Goal: Task Accomplishment & Management: Use online tool/utility

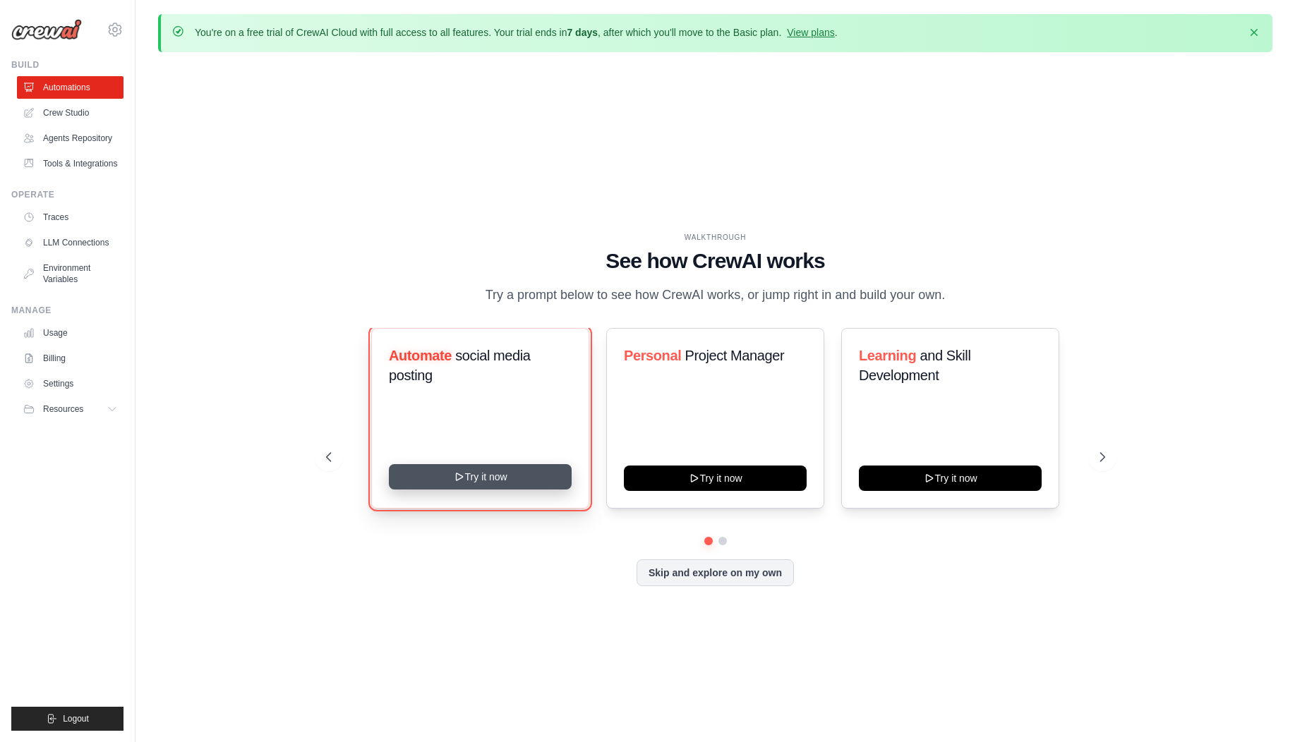
click at [458, 471] on icon at bounding box center [458, 476] width 11 height 11
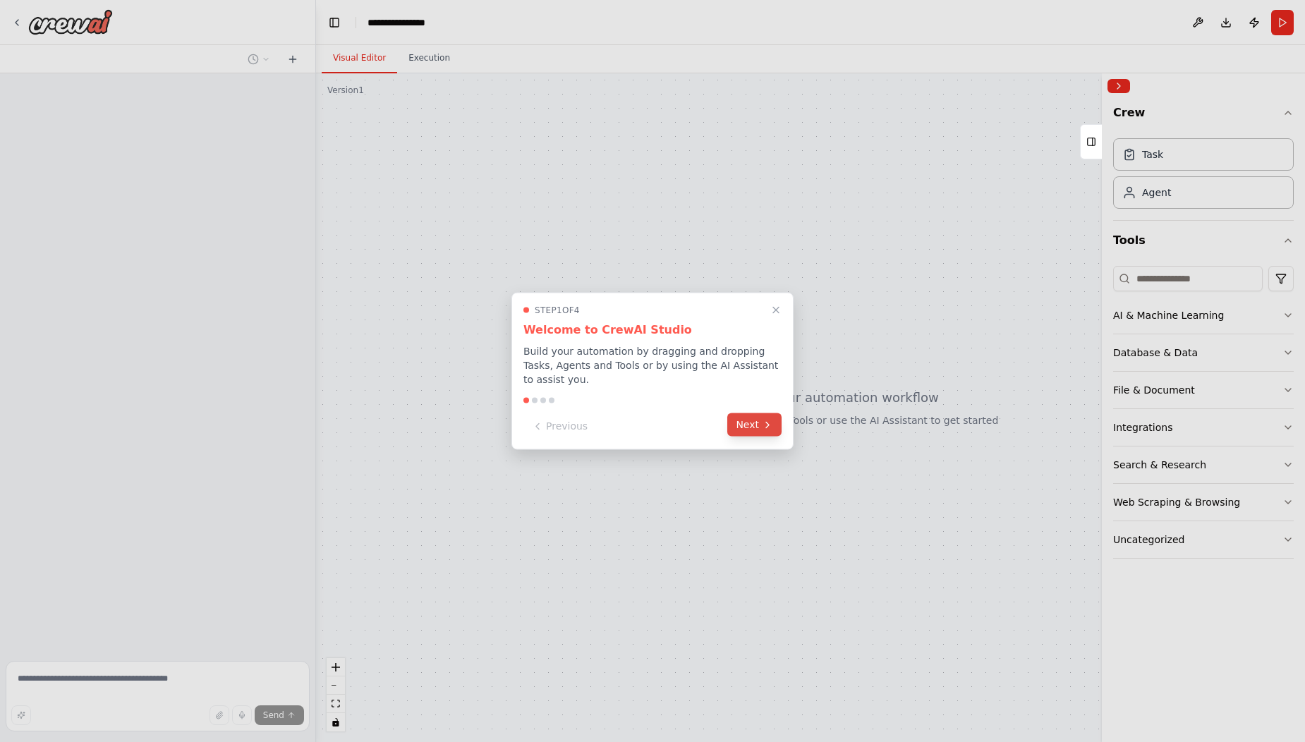
click at [777, 429] on button "Next" at bounding box center [754, 424] width 54 height 23
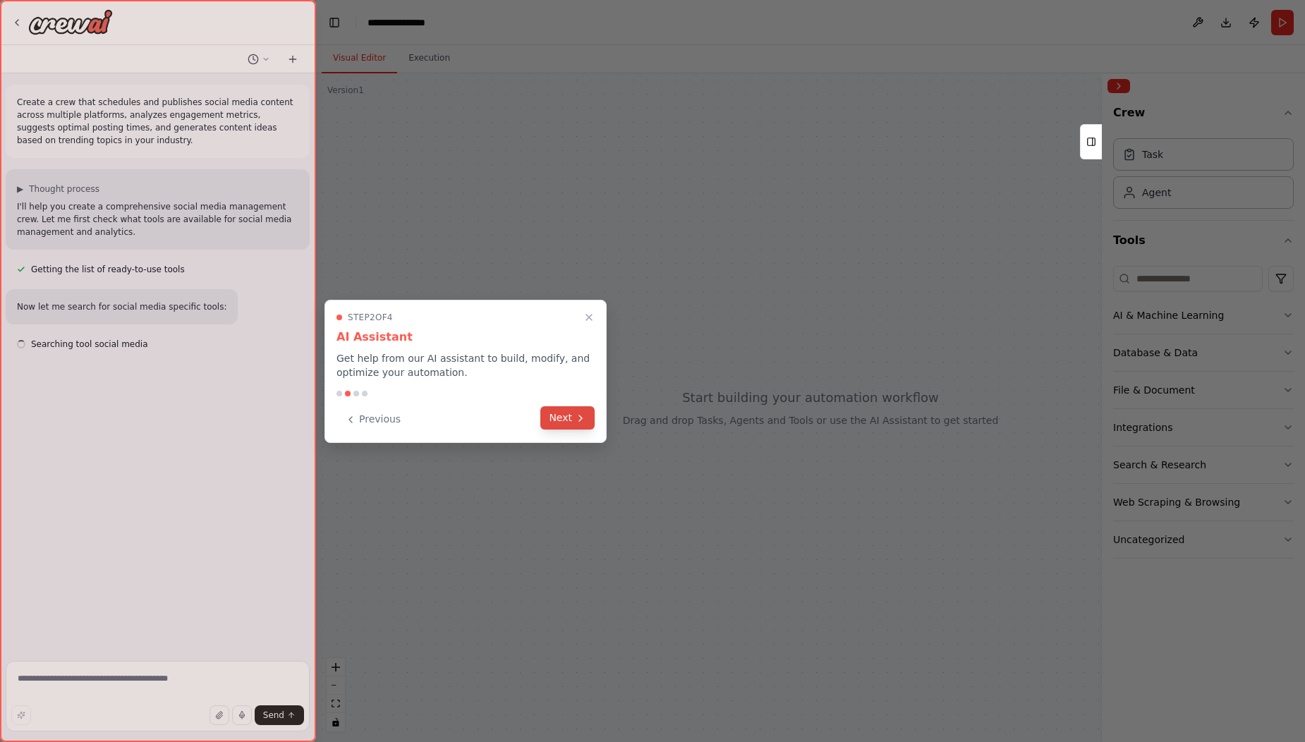
click at [567, 419] on button "Next" at bounding box center [567, 417] width 54 height 23
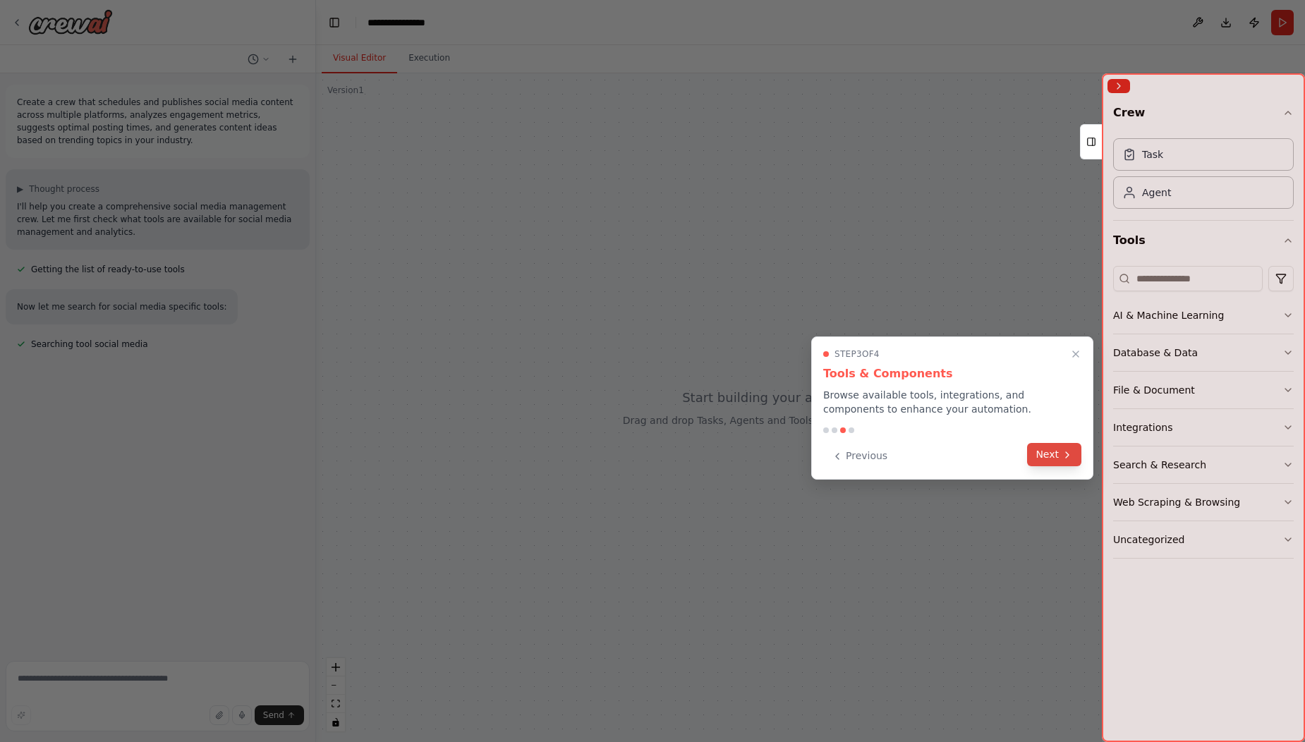
click at [1054, 460] on button "Next" at bounding box center [1054, 454] width 54 height 23
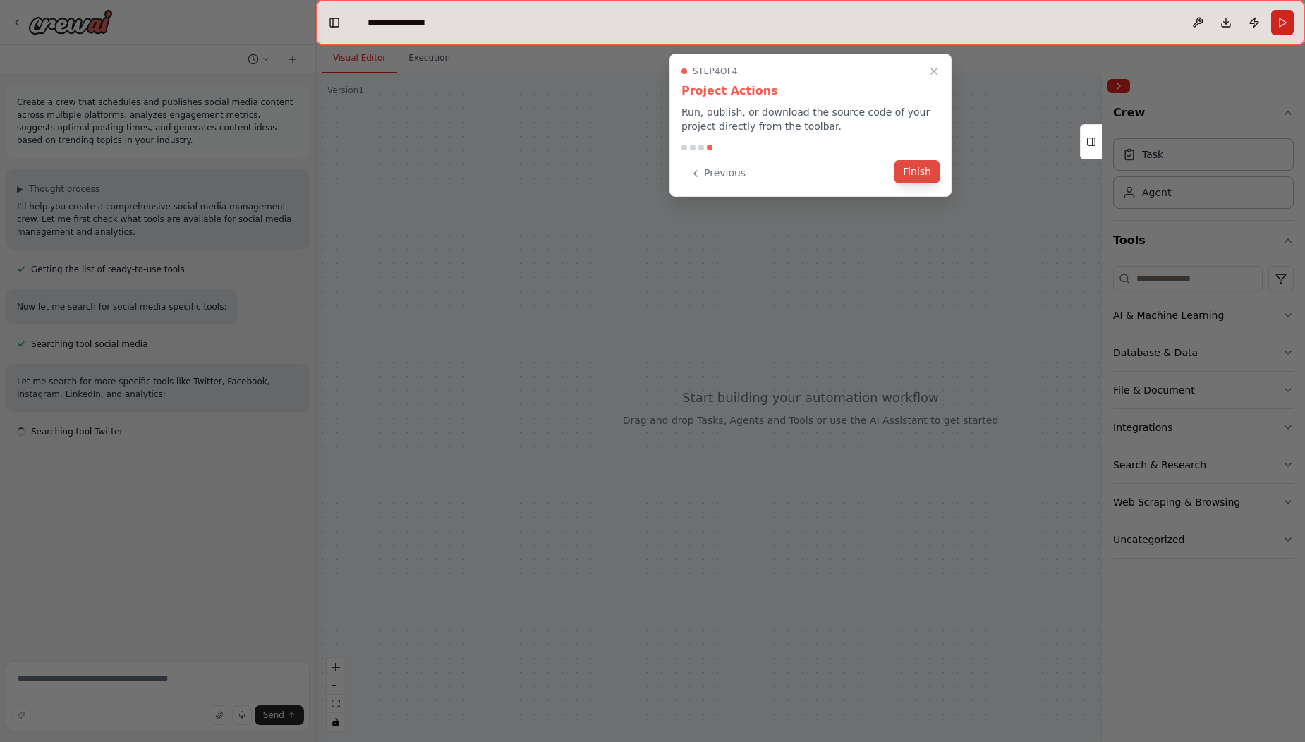
click at [916, 178] on button "Finish" at bounding box center [917, 171] width 45 height 23
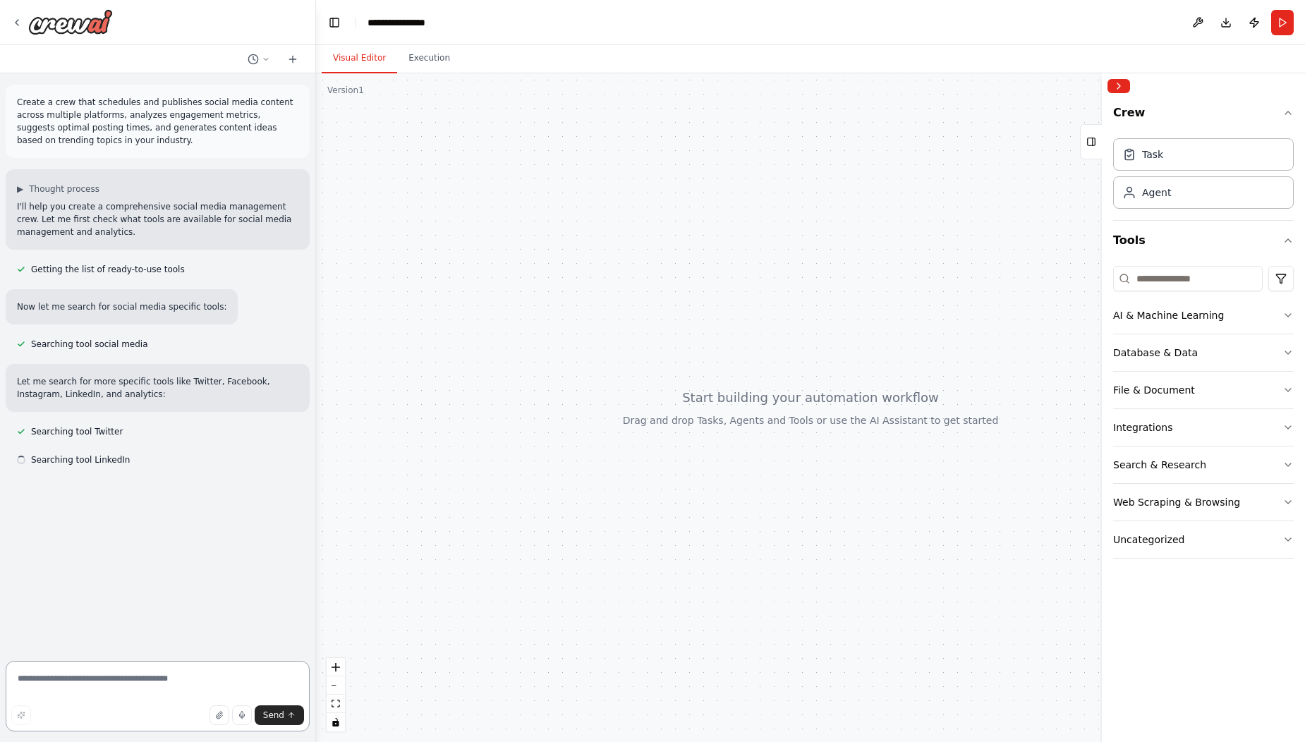
click at [117, 673] on textarea at bounding box center [158, 696] width 304 height 71
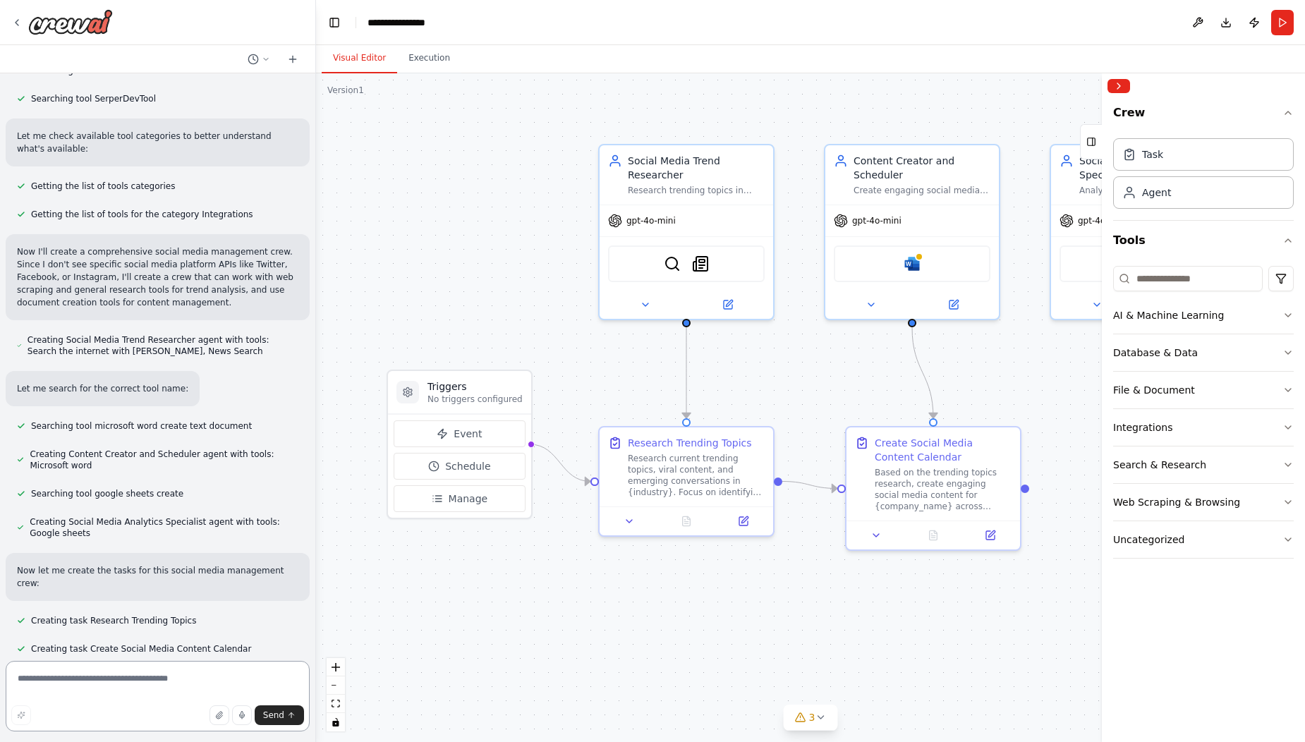
scroll to position [531, 0]
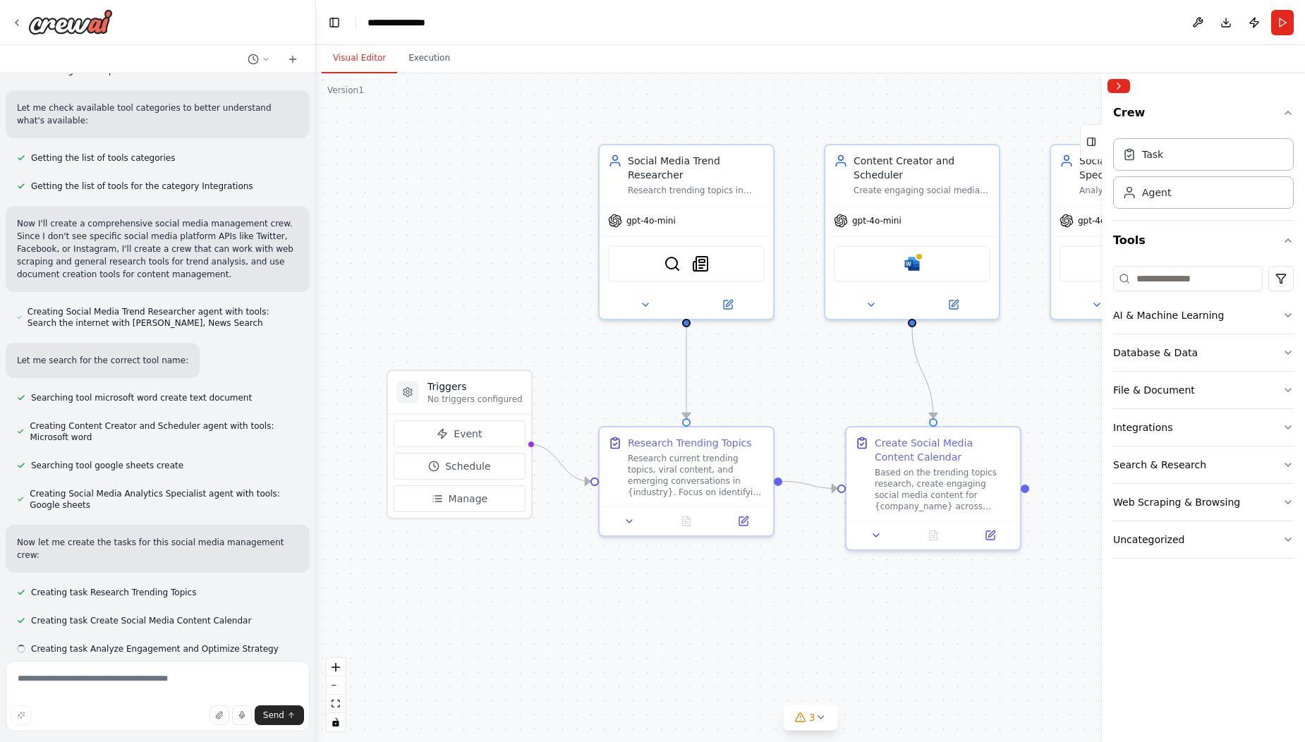
click at [956, 370] on div ".deletable-edge-delete-btn { width: 20px; height: 20px; border: 0px solid #ffff…" at bounding box center [810, 407] width 989 height 669
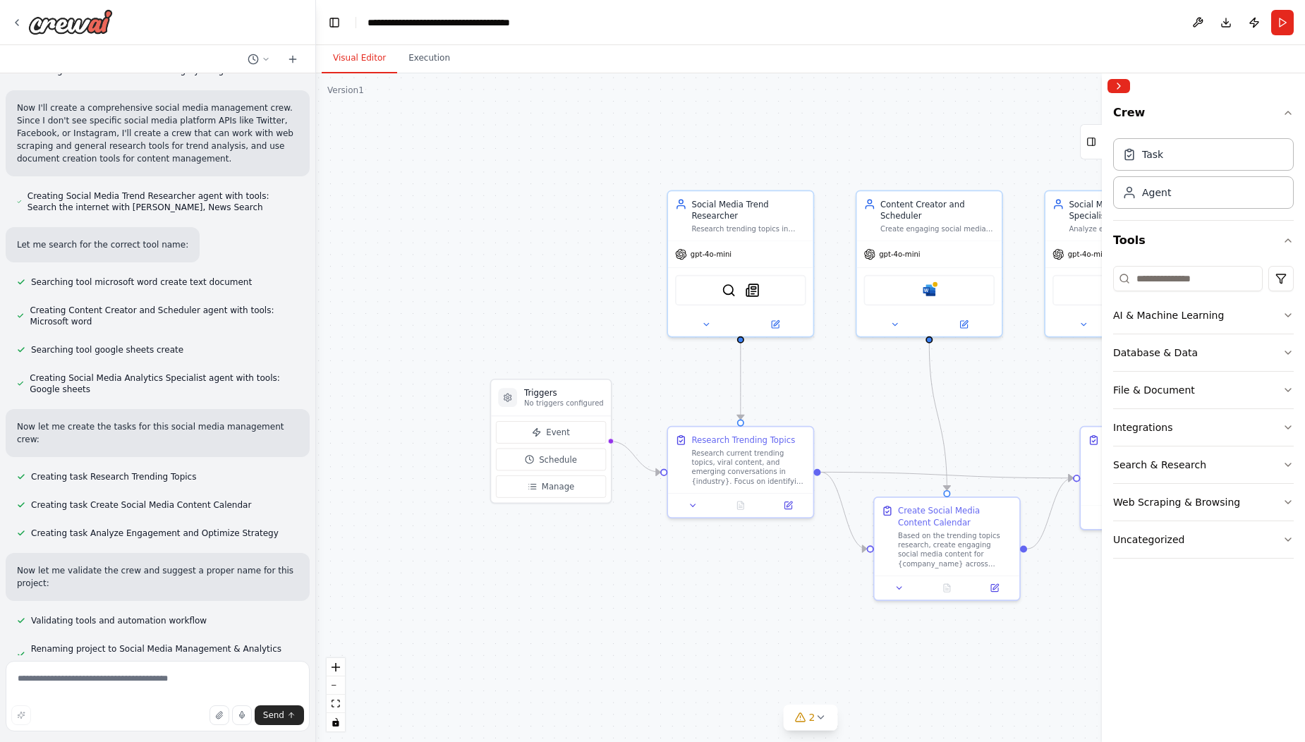
scroll to position [680, 0]
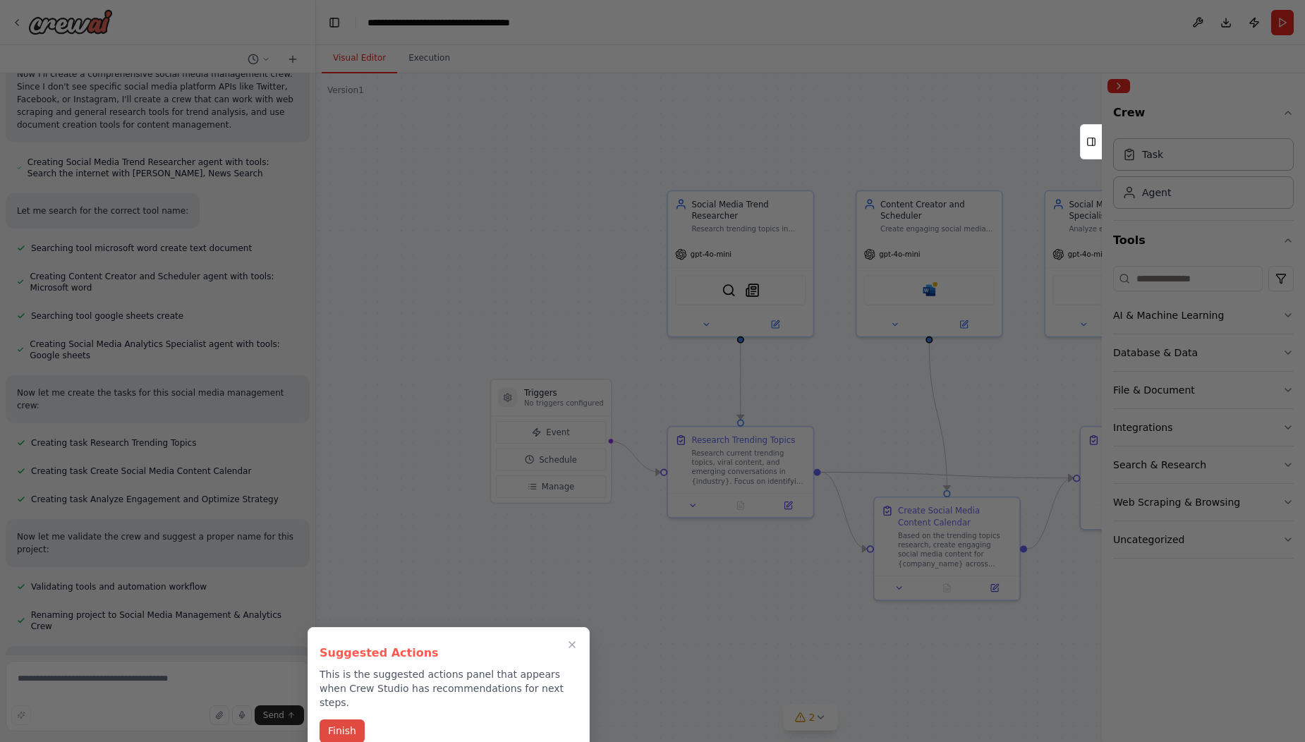
click at [345, 720] on button "Finish" at bounding box center [342, 731] width 45 height 23
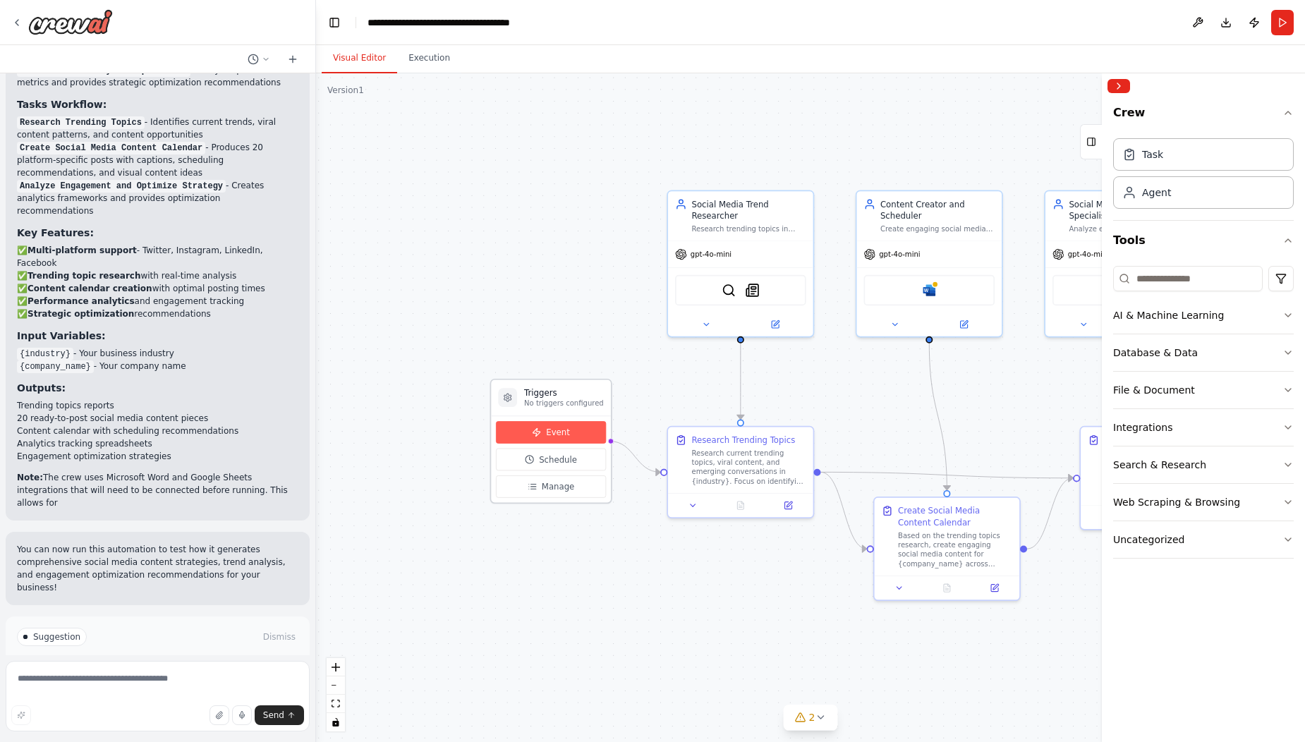
scroll to position [1419, 0]
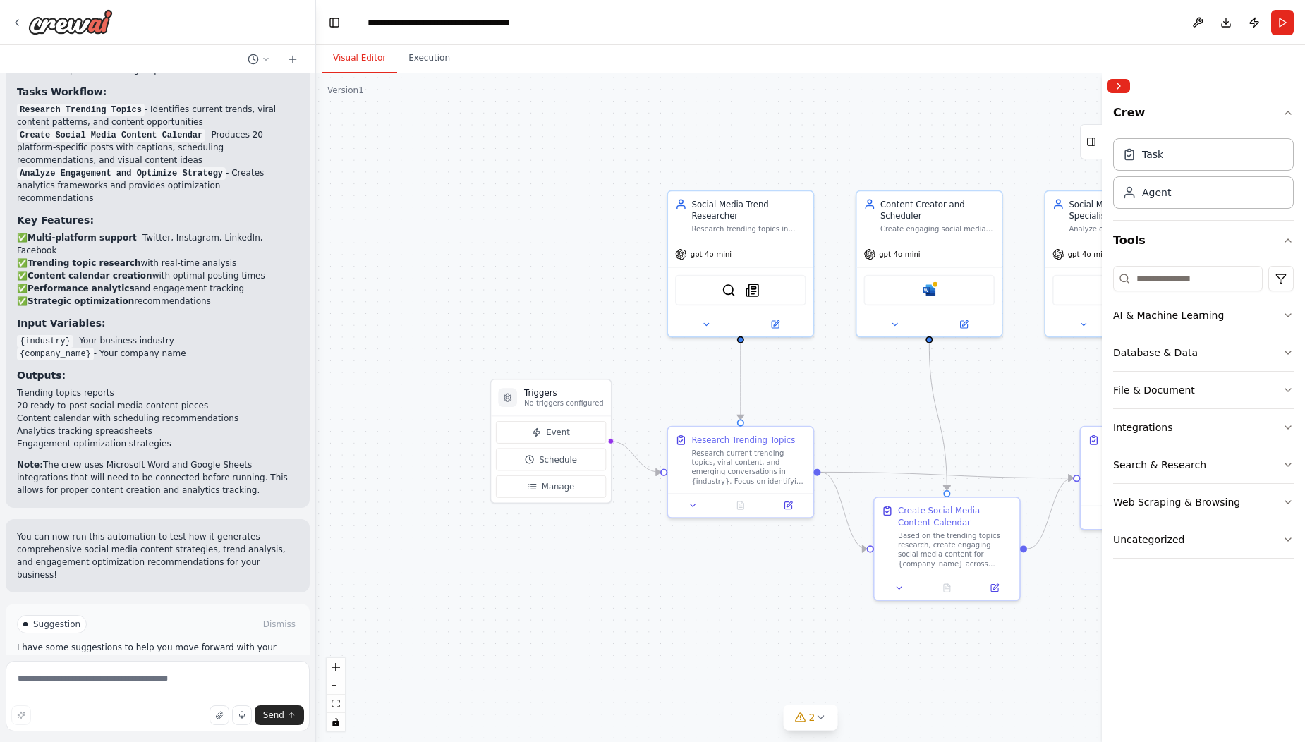
click at [193, 673] on button "Run Automation" at bounding box center [157, 684] width 281 height 23
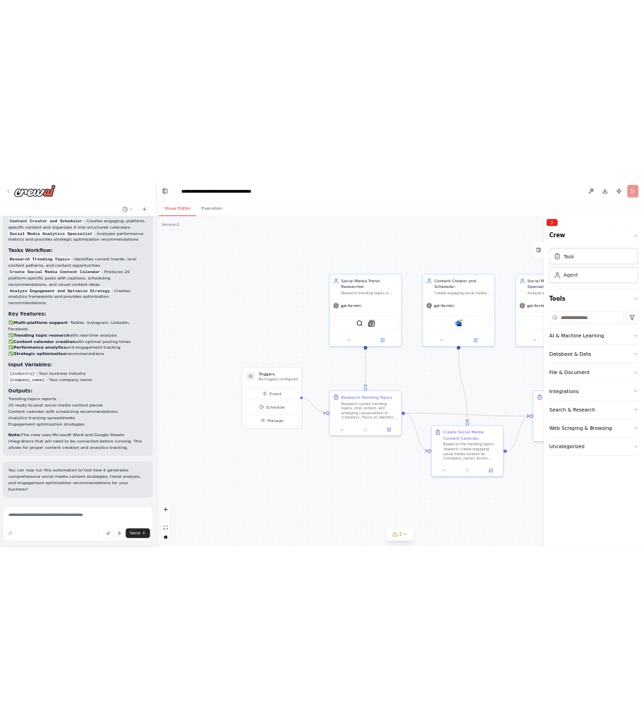
scroll to position [1305, 0]
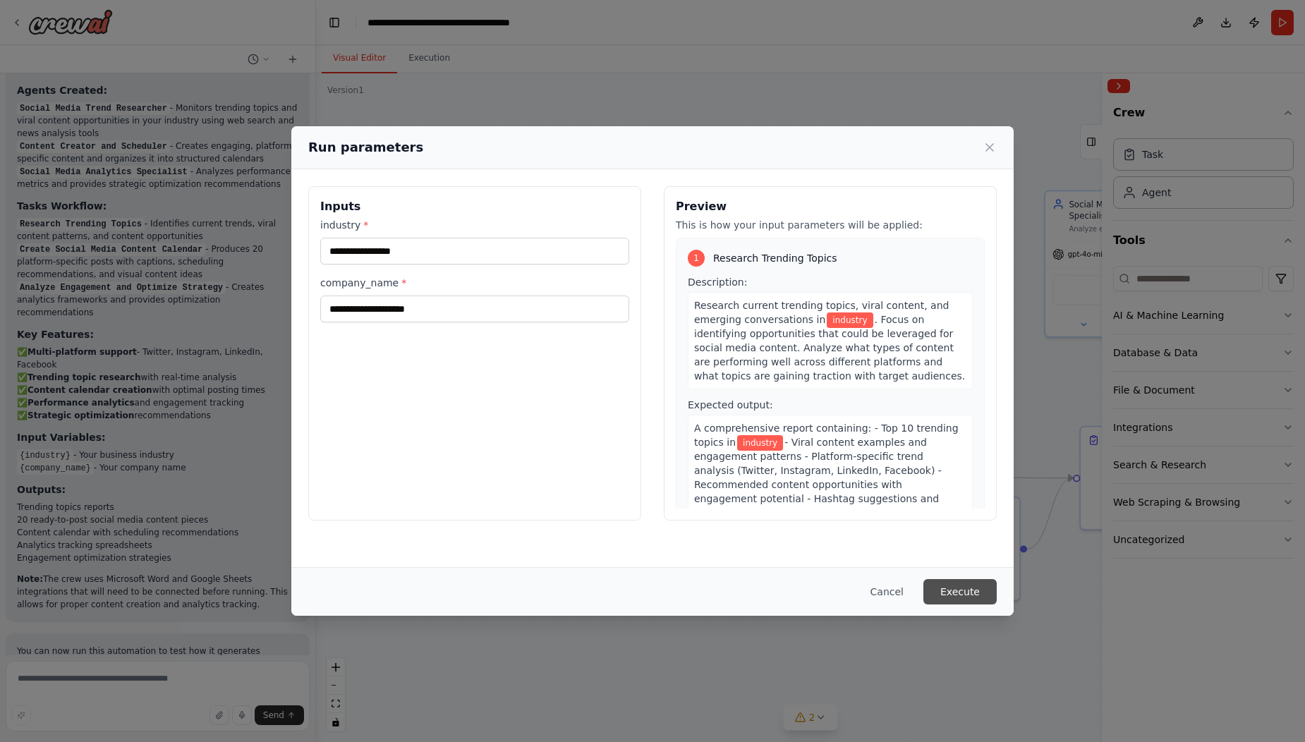
click at [962, 597] on button "Execute" at bounding box center [959, 591] width 73 height 25
click at [979, 146] on div "Run parameters" at bounding box center [652, 148] width 689 height 20
click at [991, 145] on icon at bounding box center [989, 147] width 7 height 7
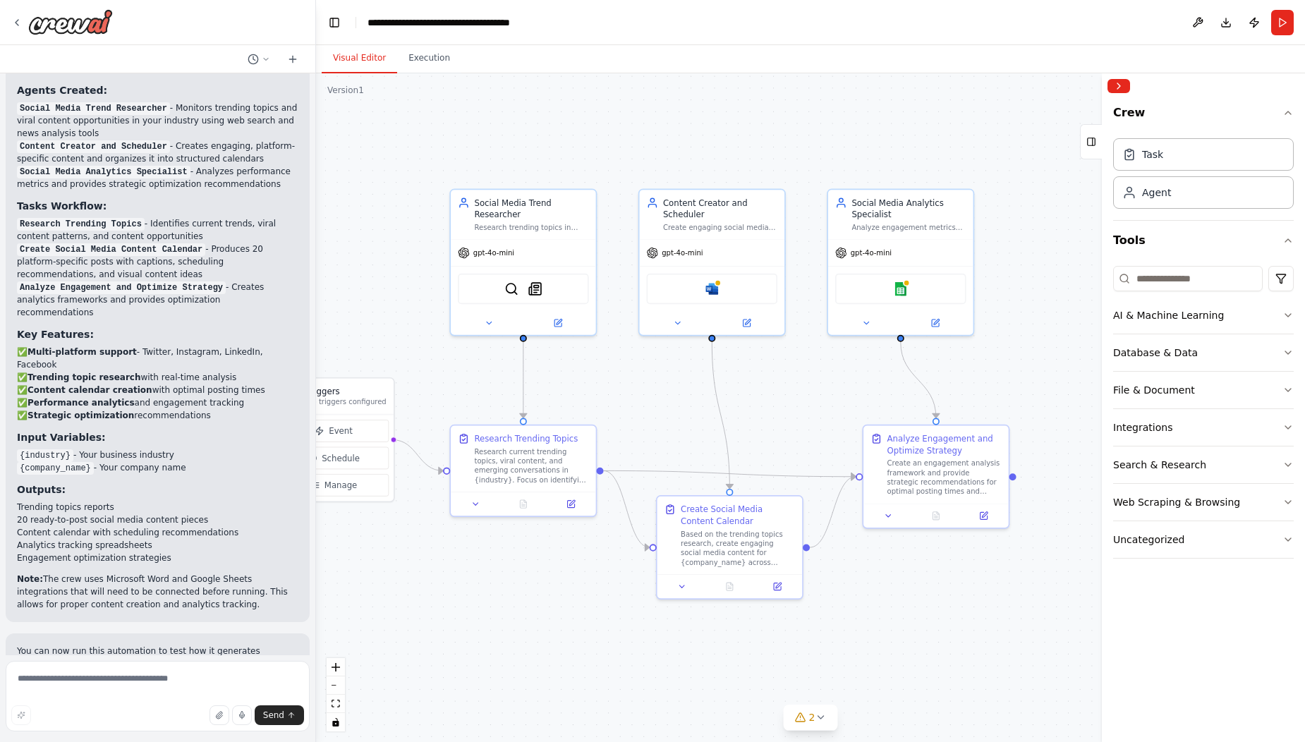
drag, startPoint x: 705, startPoint y: 121, endPoint x: 488, endPoint y: 119, distance: 217.3
click at [488, 119] on div ".deletable-edge-delete-btn { width: 20px; height: 20px; border: 0px solid #ffff…" at bounding box center [810, 407] width 989 height 669
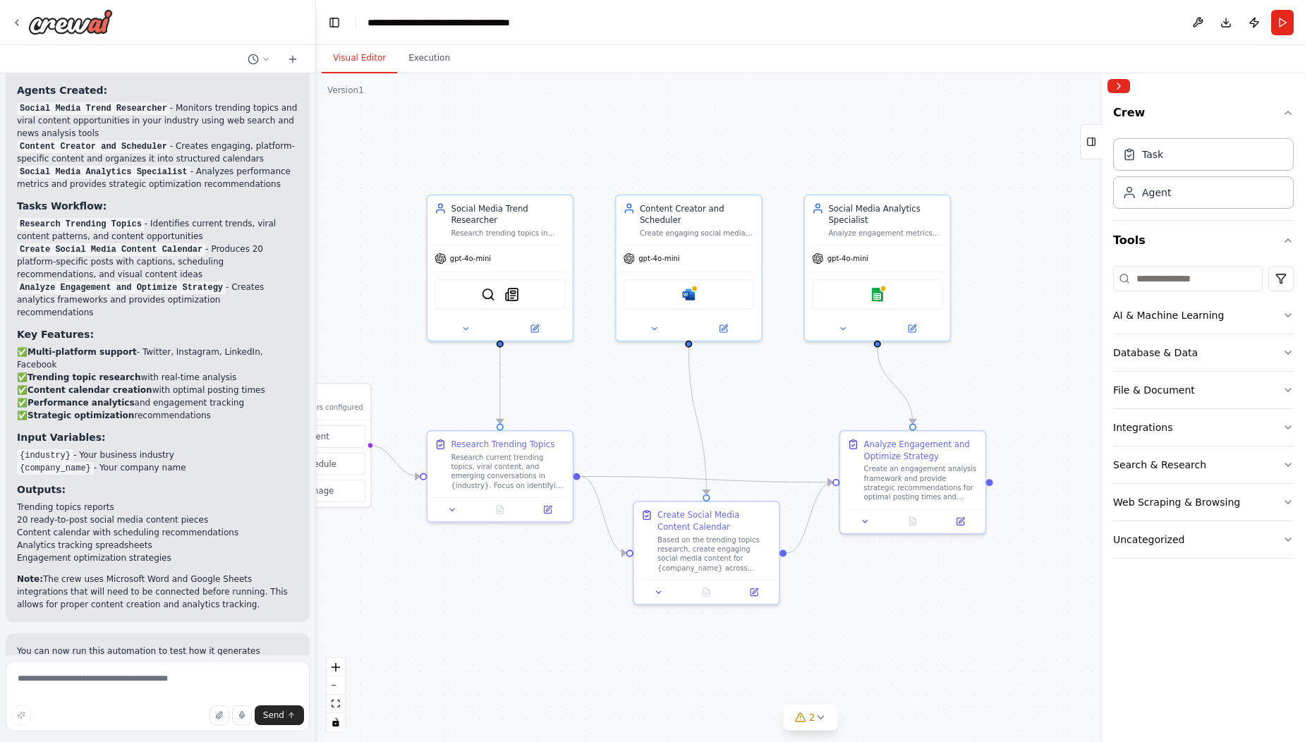
drag, startPoint x: 488, startPoint y: 119, endPoint x: 464, endPoint y: 125, distance: 24.0
click at [464, 125] on div ".deletable-edge-delete-btn { width: 20px; height: 20px; border: 0px solid #ffff…" at bounding box center [810, 407] width 989 height 669
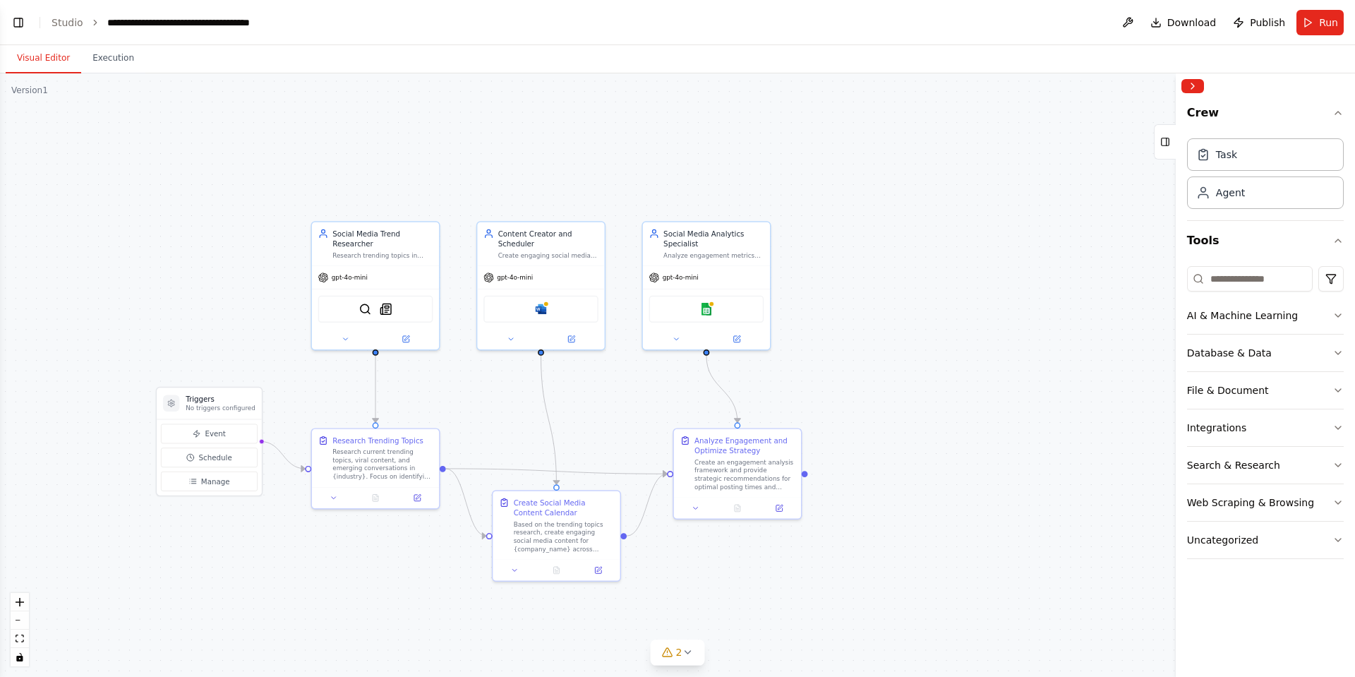
scroll to position [1371, 0]
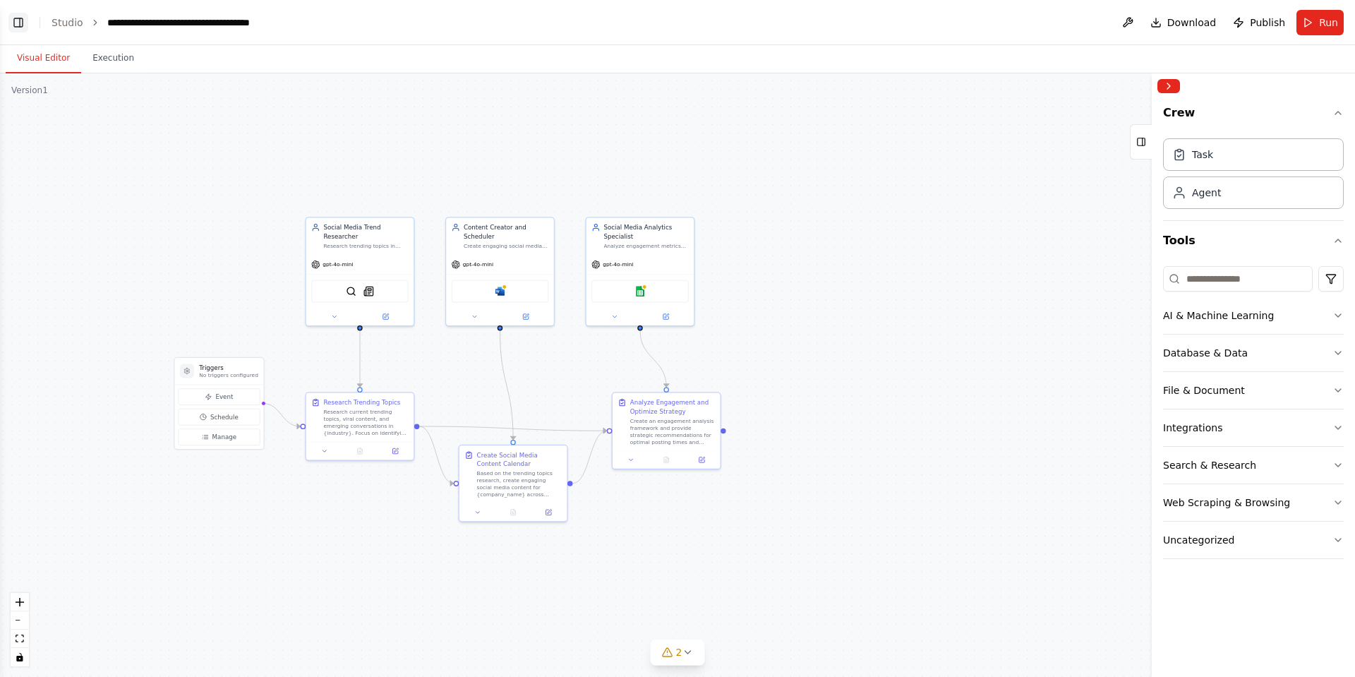
click at [20, 20] on button "Toggle Left Sidebar" at bounding box center [18, 23] width 20 height 20
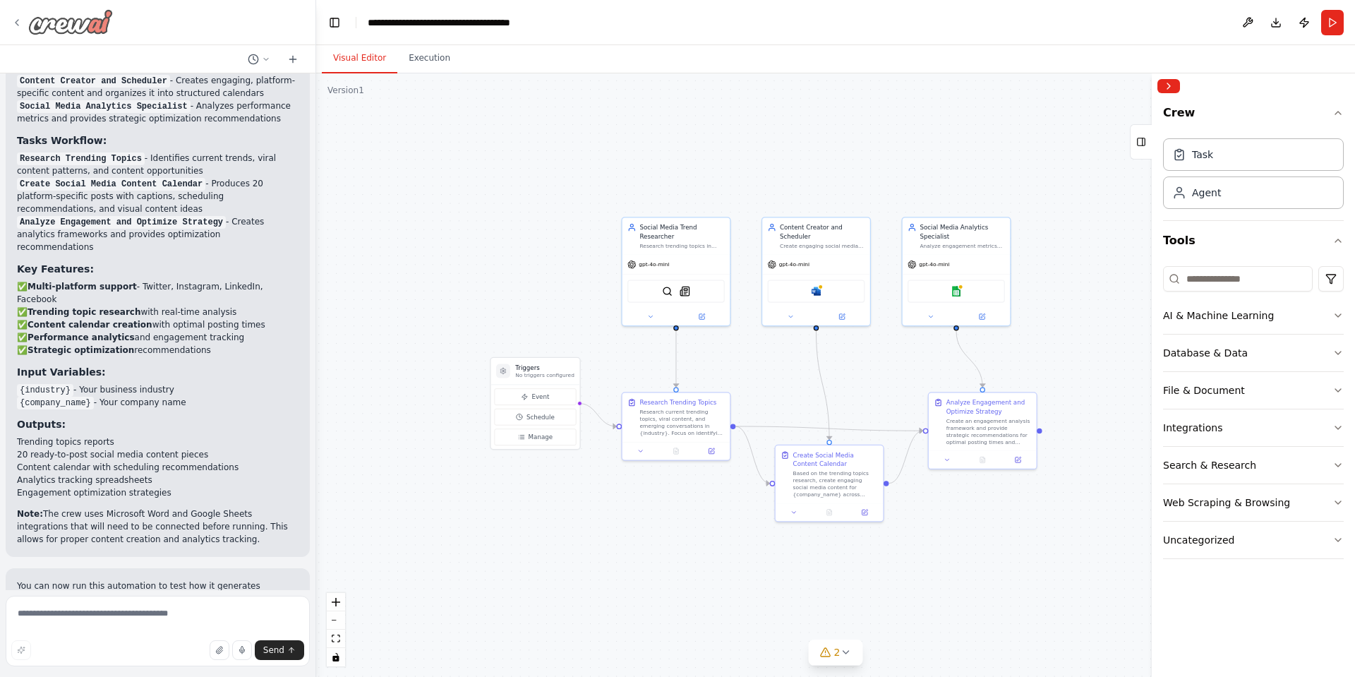
click at [13, 25] on icon at bounding box center [16, 22] width 11 height 11
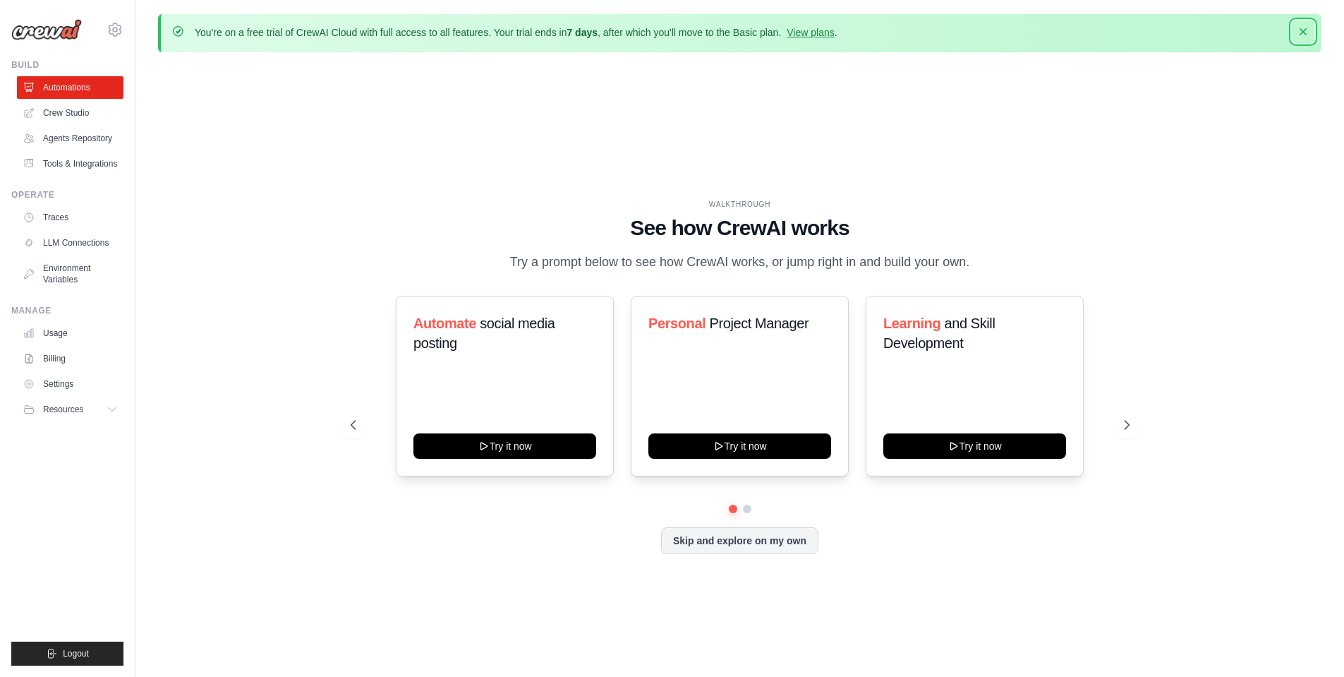
click at [1298, 31] on icon "button" at bounding box center [1303, 32] width 14 height 14
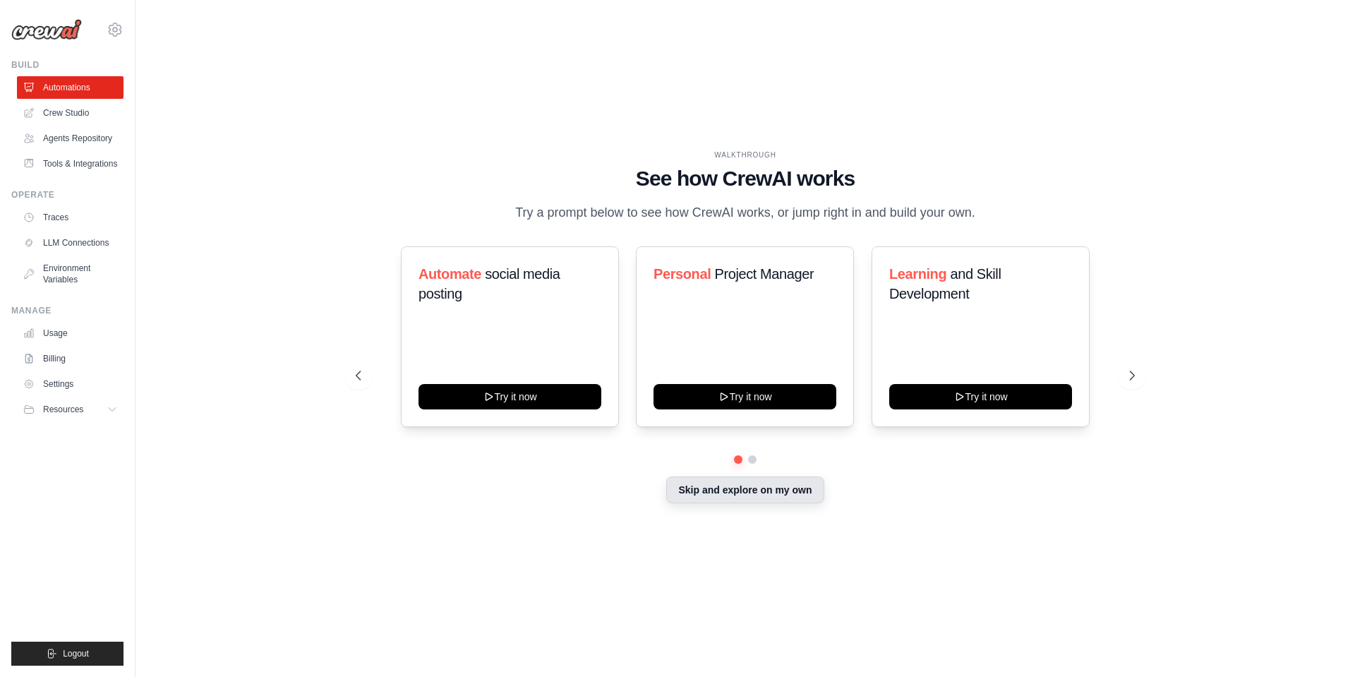
click at [791, 493] on button "Skip and explore on my own" at bounding box center [744, 489] width 157 height 27
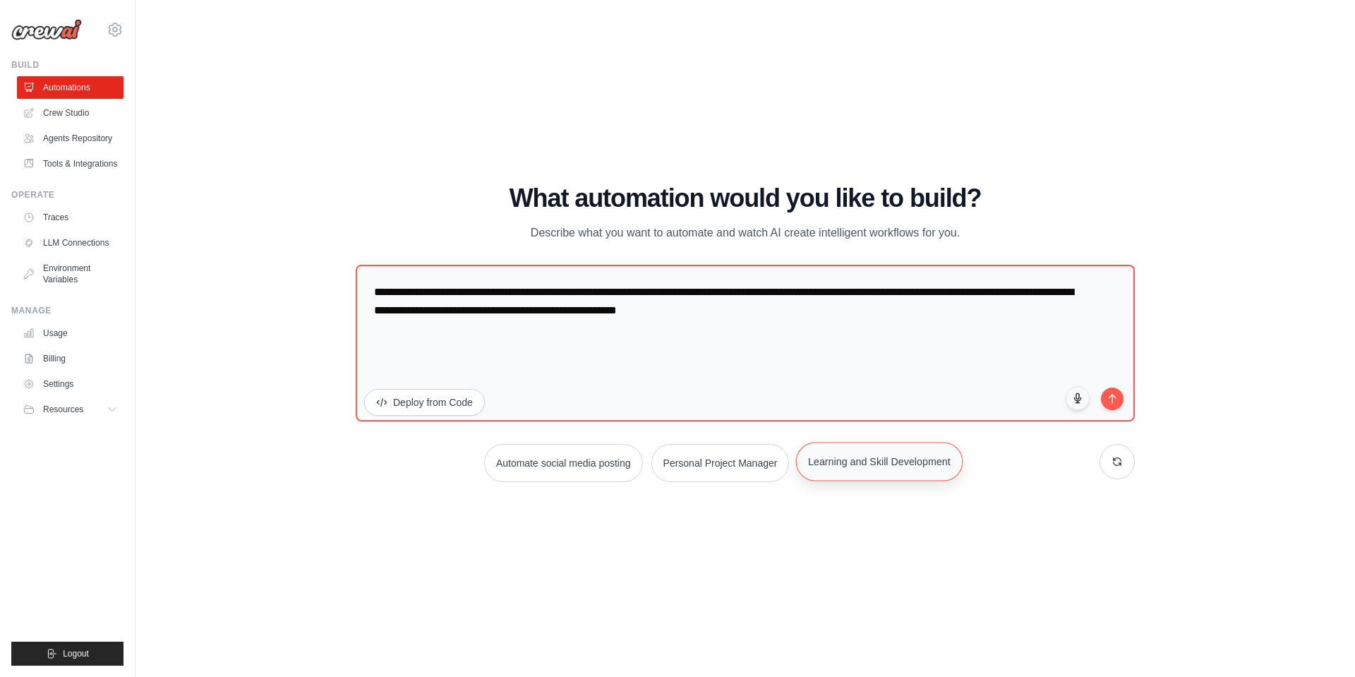
click at [878, 477] on button "Learning and Skill Development" at bounding box center [879, 461] width 166 height 39
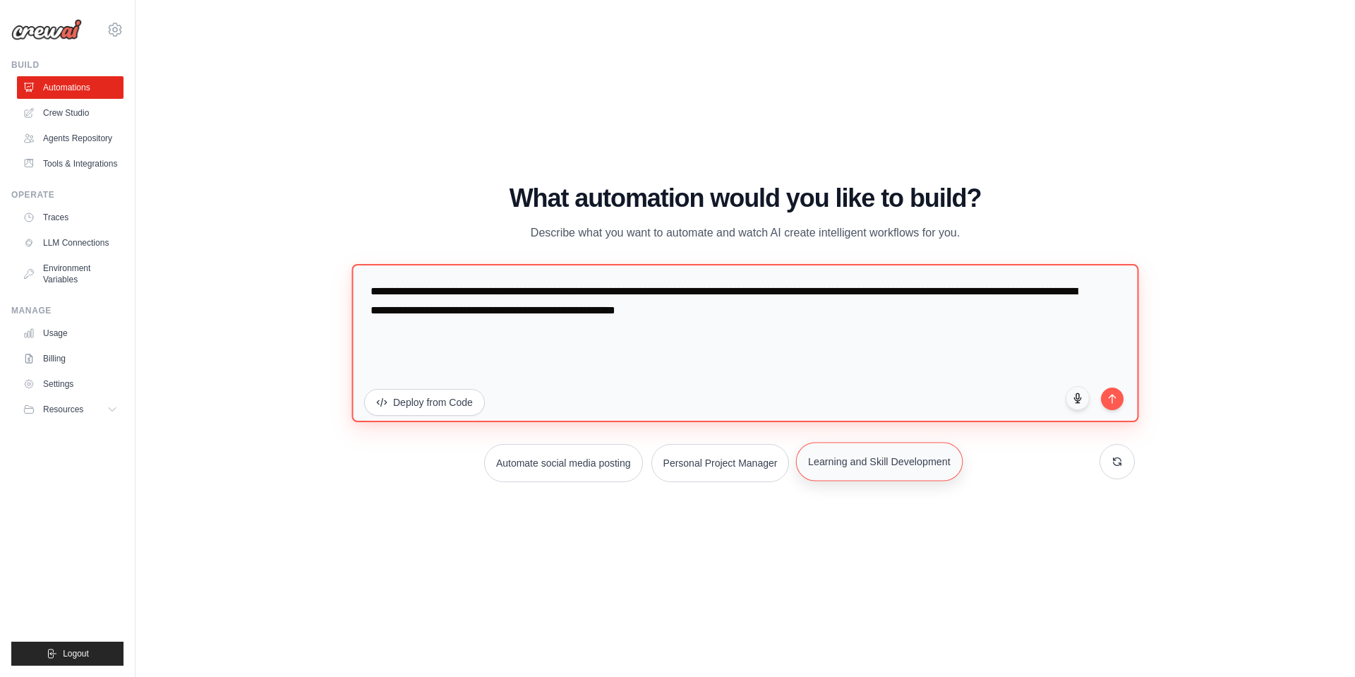
type textarea "**********"
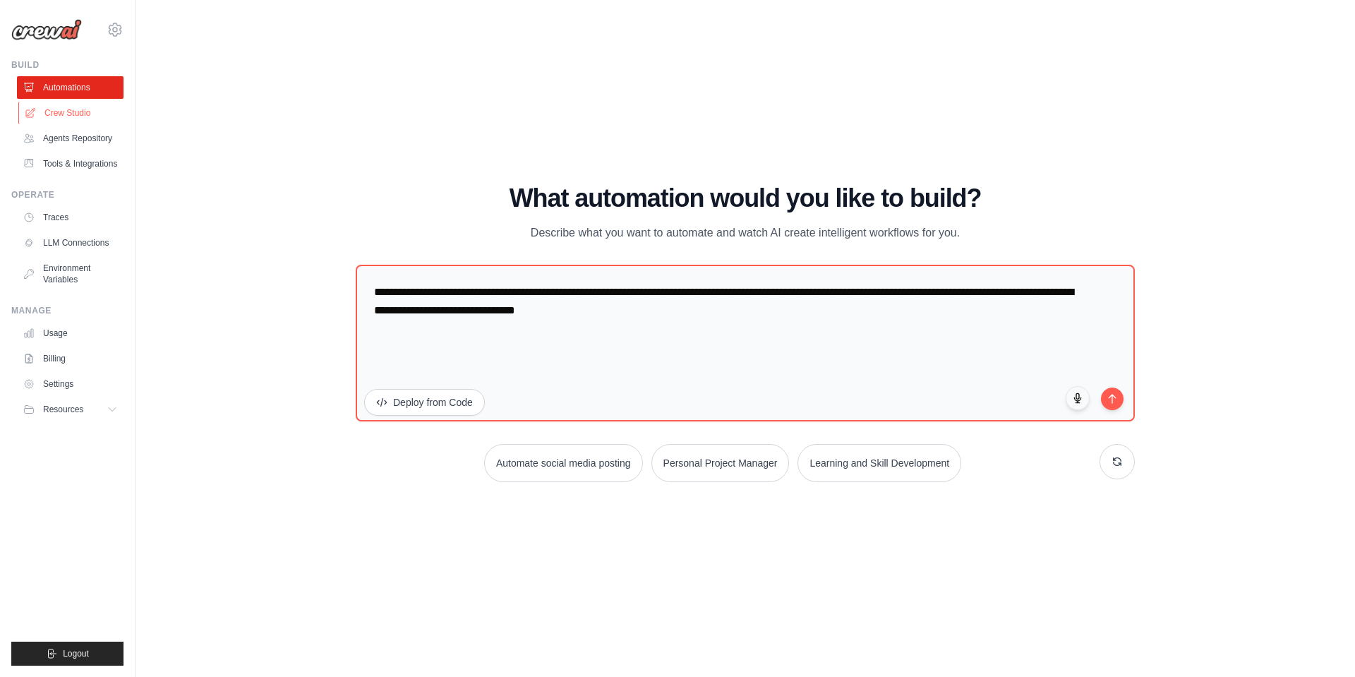
click at [94, 116] on link "Crew Studio" at bounding box center [71, 113] width 107 height 23
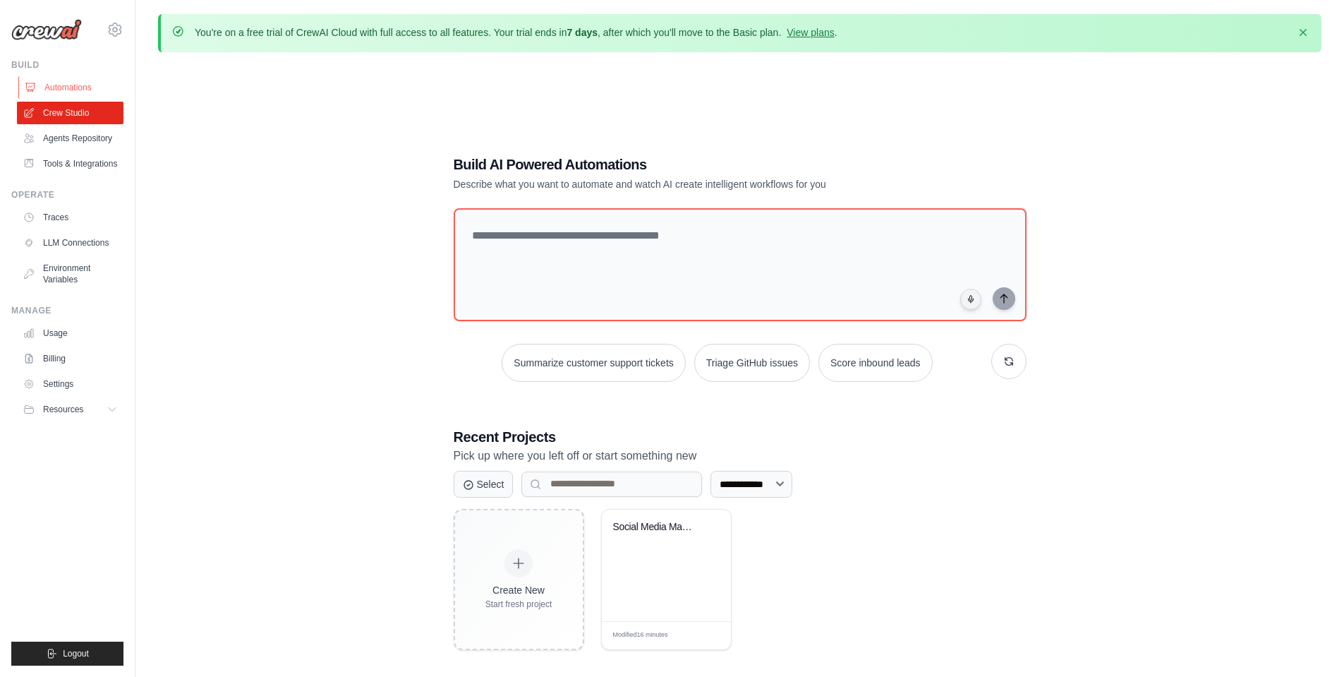
click at [70, 88] on link "Automations" at bounding box center [71, 87] width 107 height 23
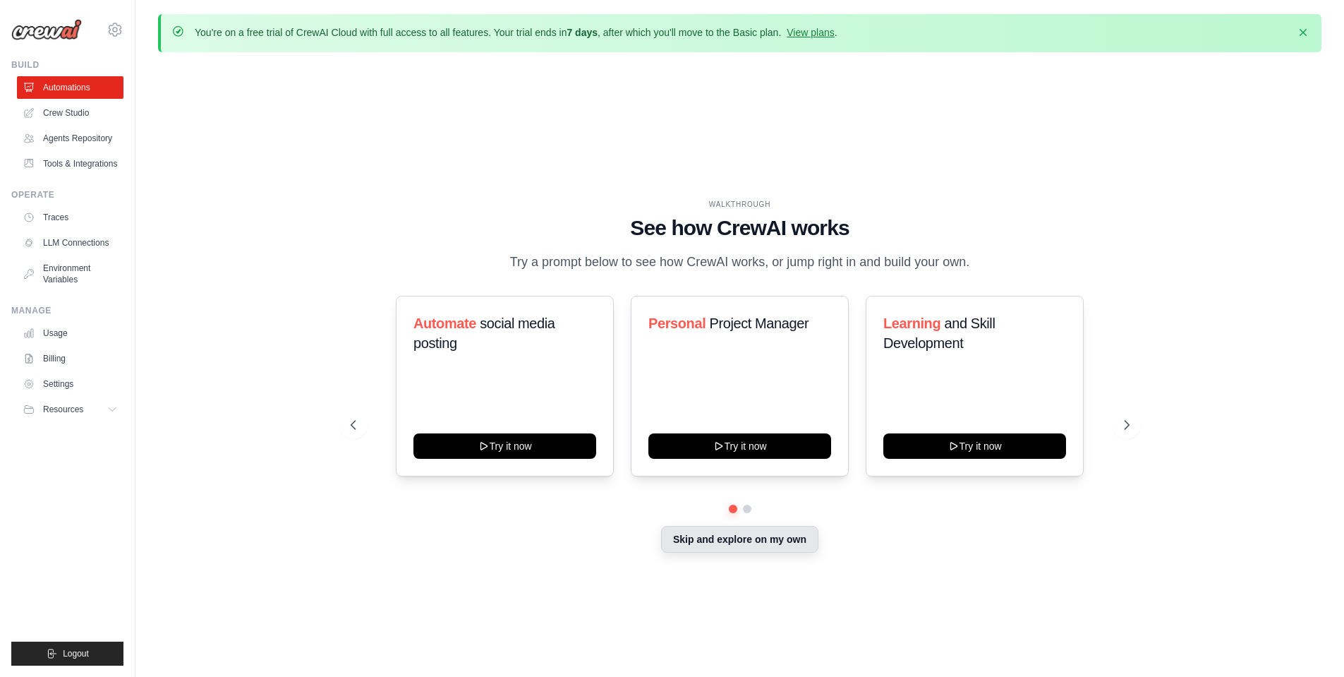
click at [744, 531] on button "Skip and explore on my own" at bounding box center [739, 539] width 157 height 27
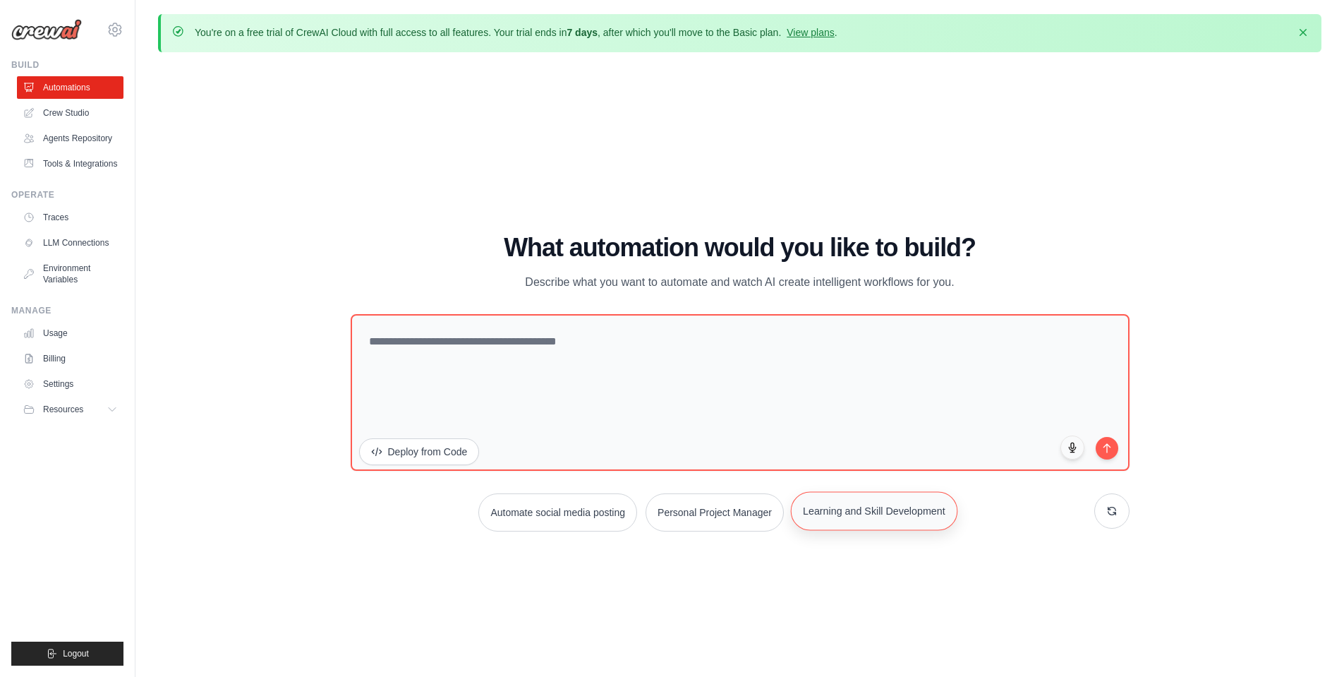
click at [856, 509] on button "Learning and Skill Development" at bounding box center [874, 510] width 166 height 39
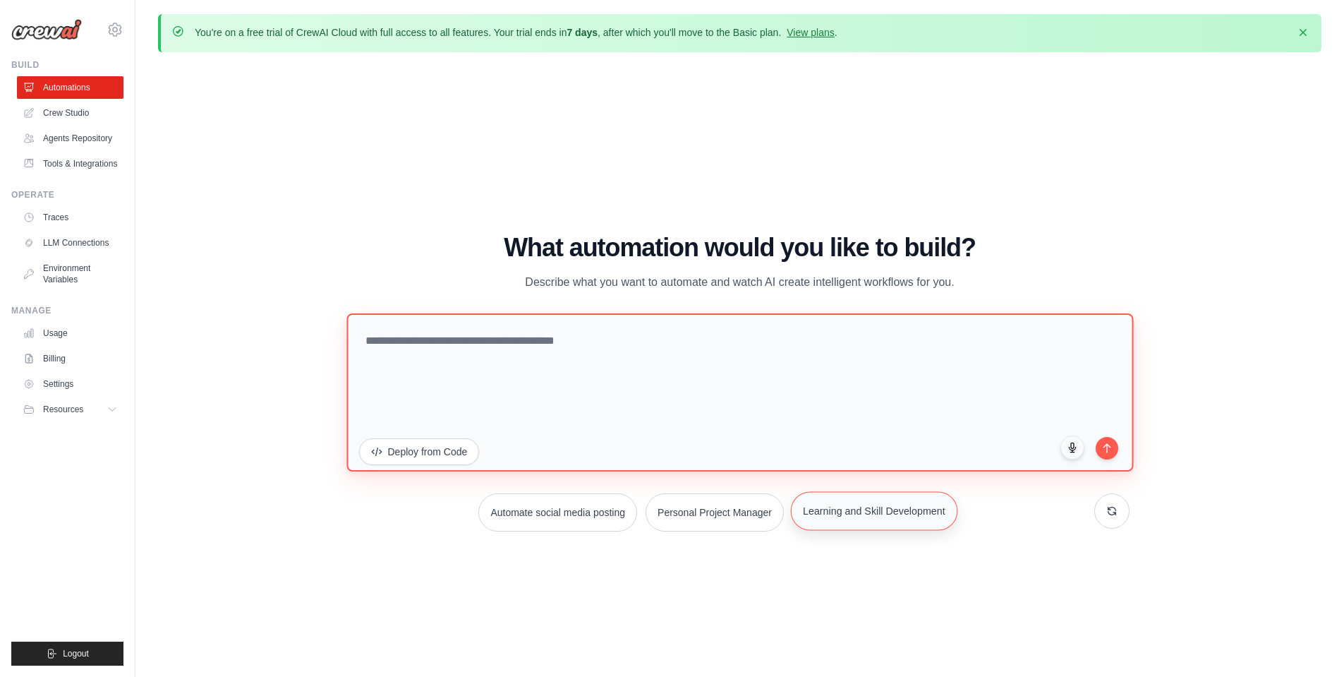
type textarea "**********"
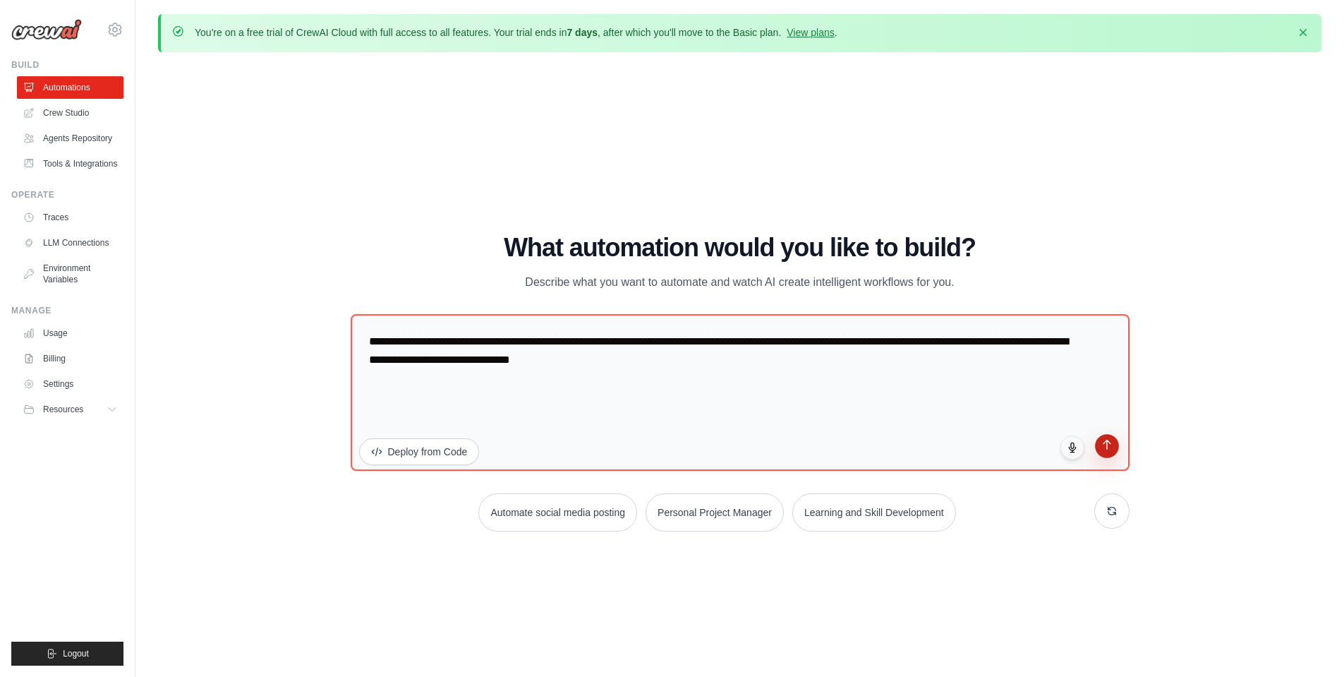
click at [1110, 454] on button "submit" at bounding box center [1107, 446] width 24 height 24
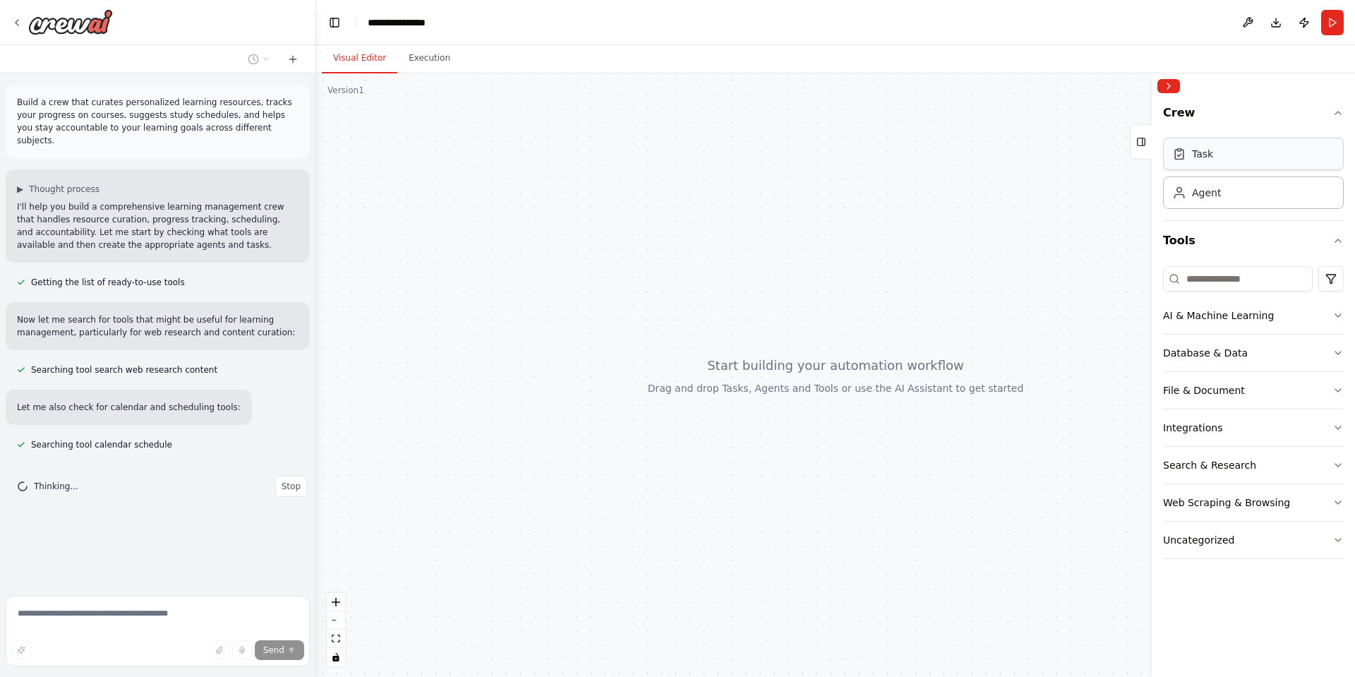
click at [1283, 156] on div "Task" at bounding box center [1253, 154] width 181 height 32
click at [1237, 143] on div "Task" at bounding box center [1253, 154] width 181 height 32
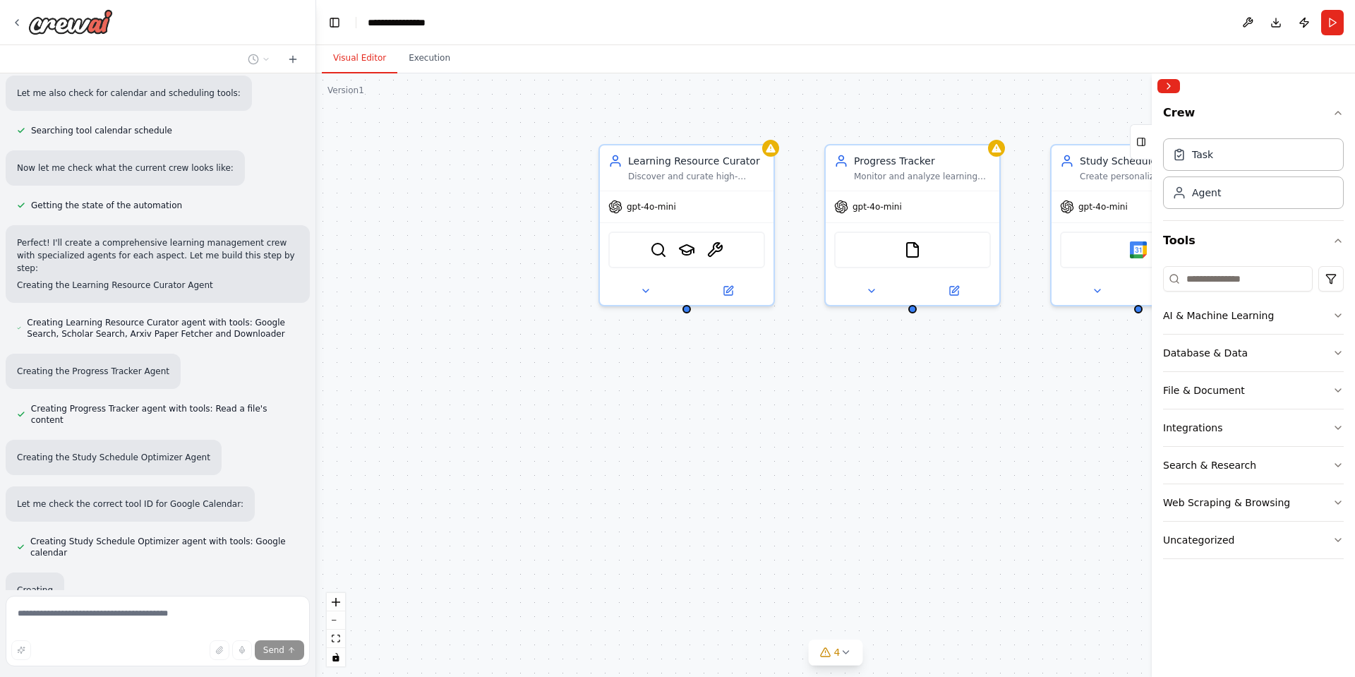
scroll to position [348, 0]
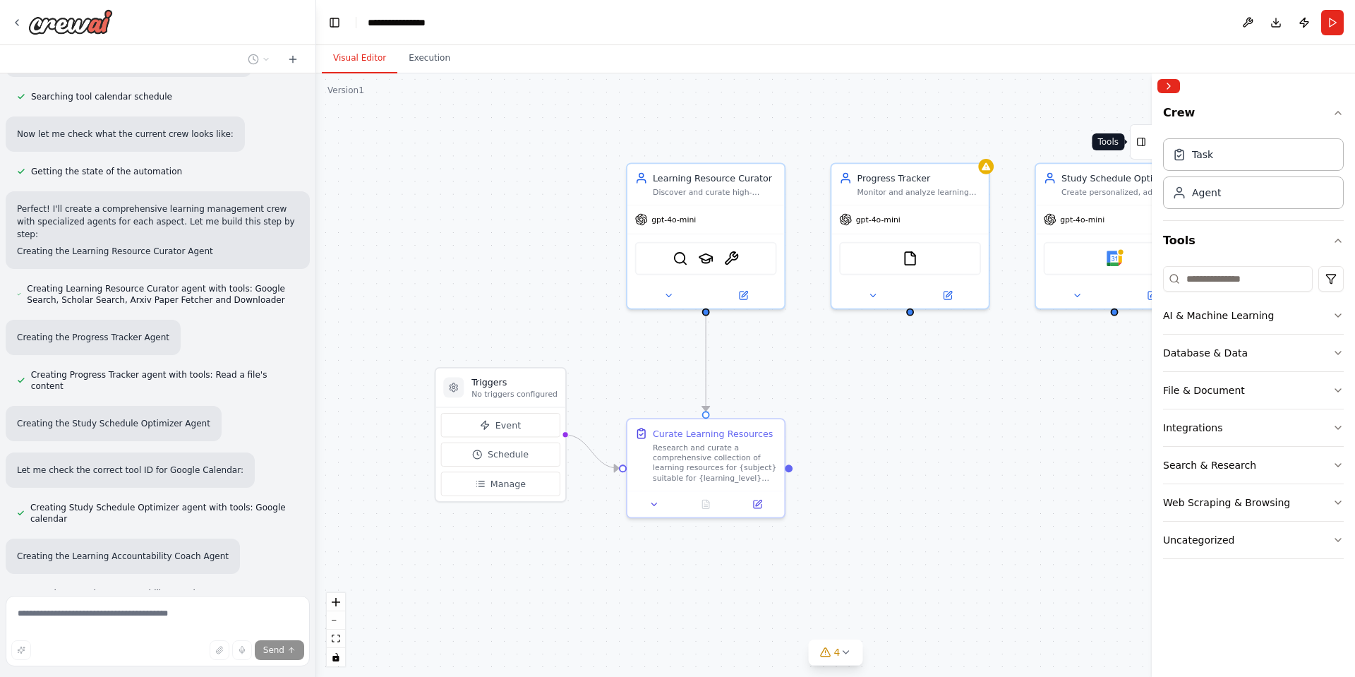
click at [1136, 140] on icon at bounding box center [1141, 142] width 10 height 23
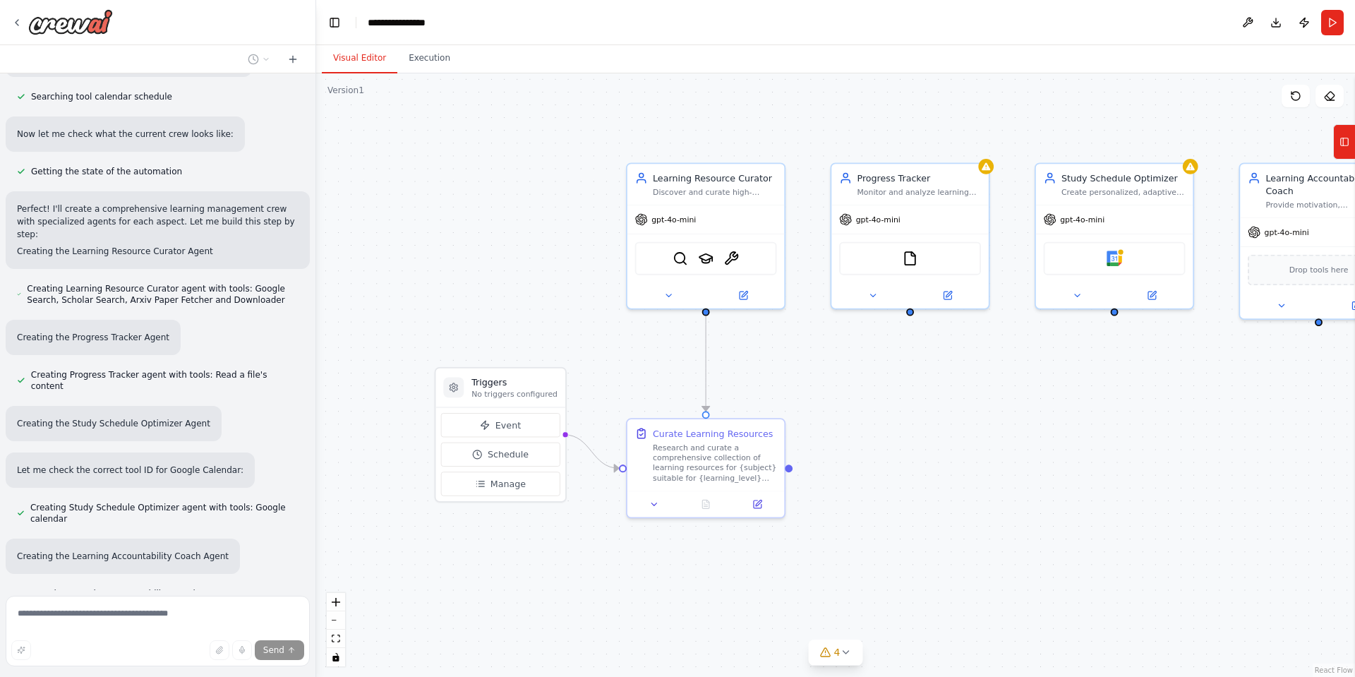
scroll to position [480, 0]
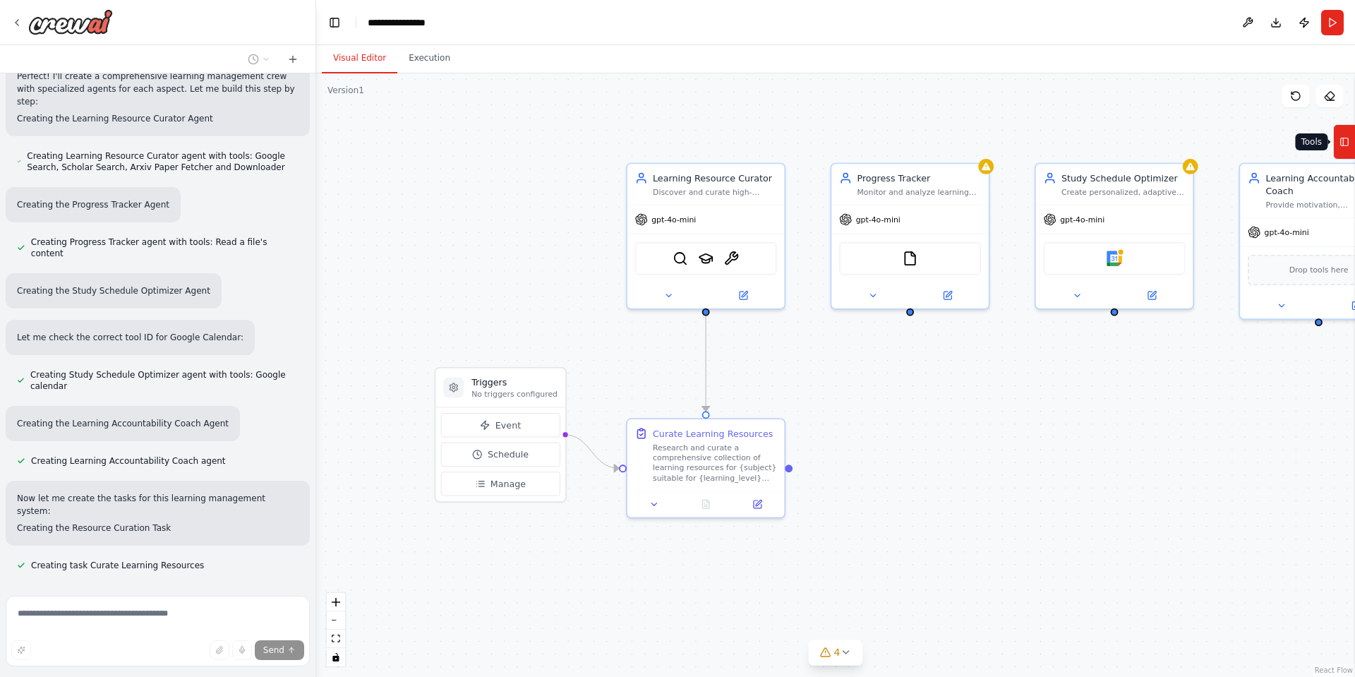
click at [1345, 146] on icon at bounding box center [1344, 142] width 10 height 23
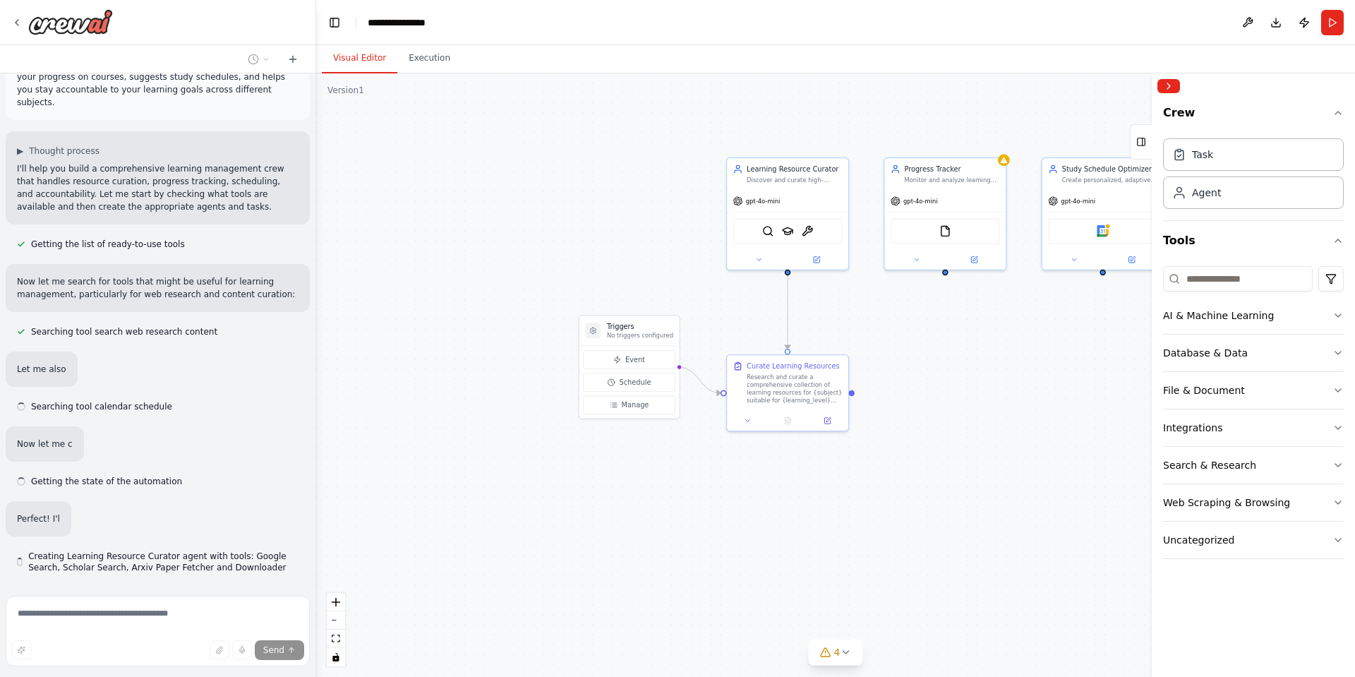
scroll to position [39, 0]
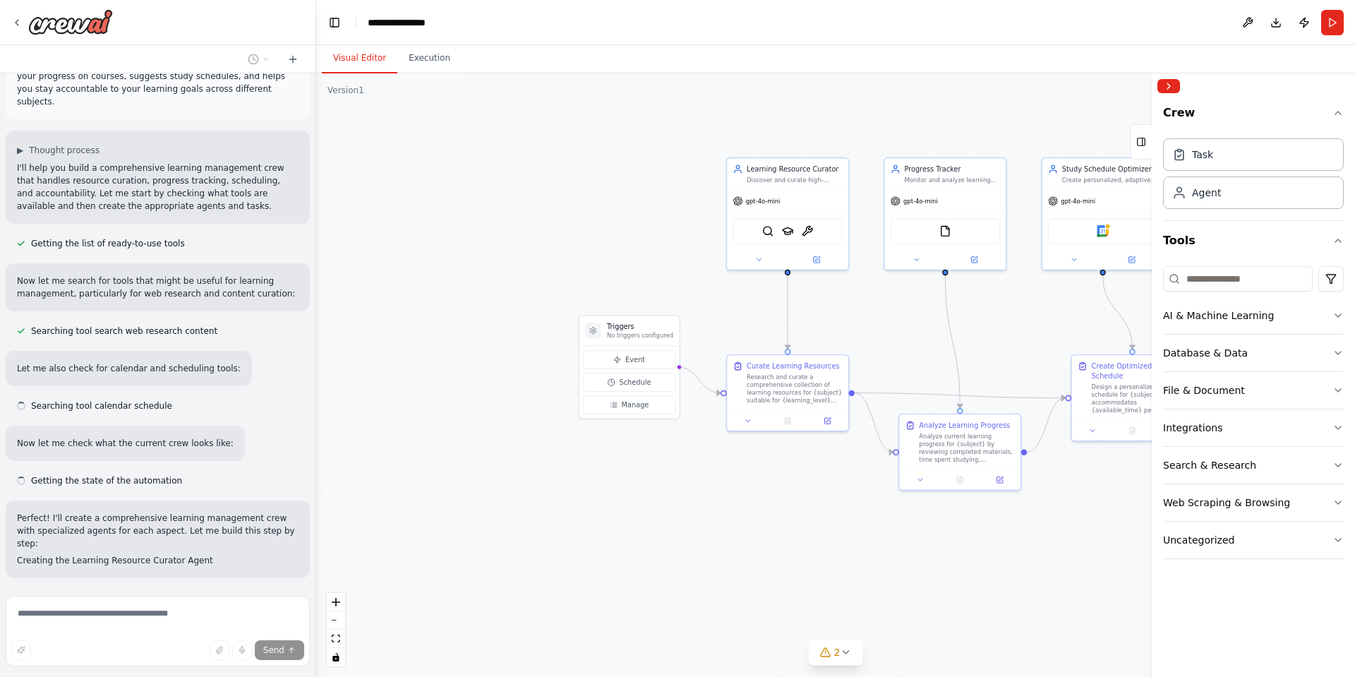
drag, startPoint x: 1060, startPoint y: 309, endPoint x: 996, endPoint y: 315, distance: 64.4
click at [996, 315] on div ".deletable-edge-delete-btn { width: 20px; height: 20px; border: 0px solid #ffff…" at bounding box center [835, 374] width 1038 height 603
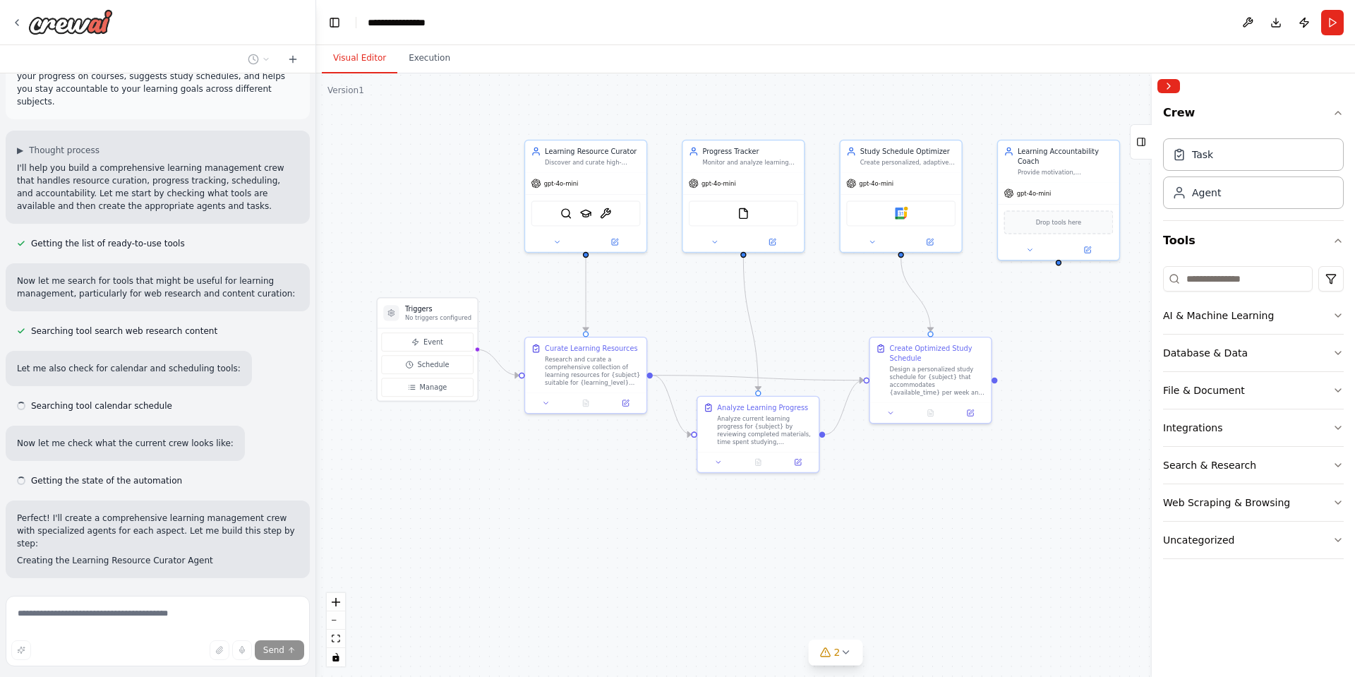
drag, startPoint x: 992, startPoint y: 315, endPoint x: 854, endPoint y: 292, distance: 139.5
click at [854, 292] on div ".deletable-edge-delete-btn { width: 20px; height: 20px; border: 0px solid #ffff…" at bounding box center [835, 374] width 1038 height 603
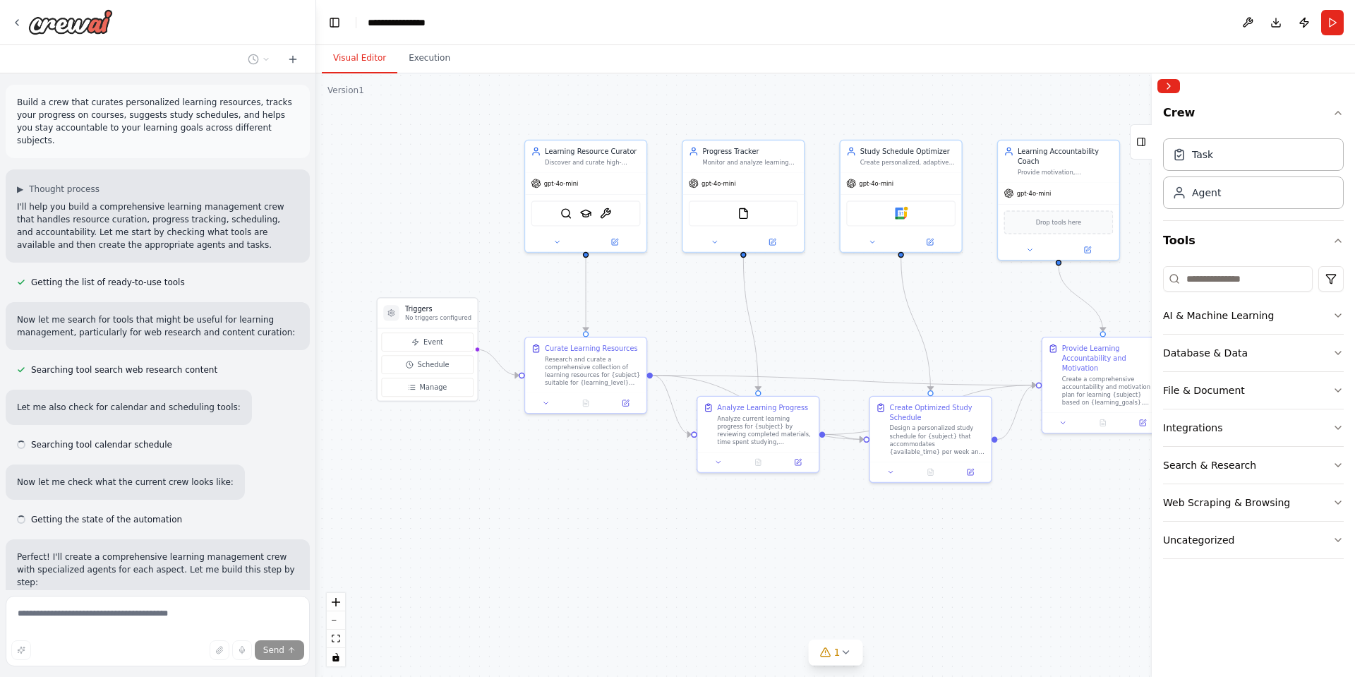
scroll to position [181, 0]
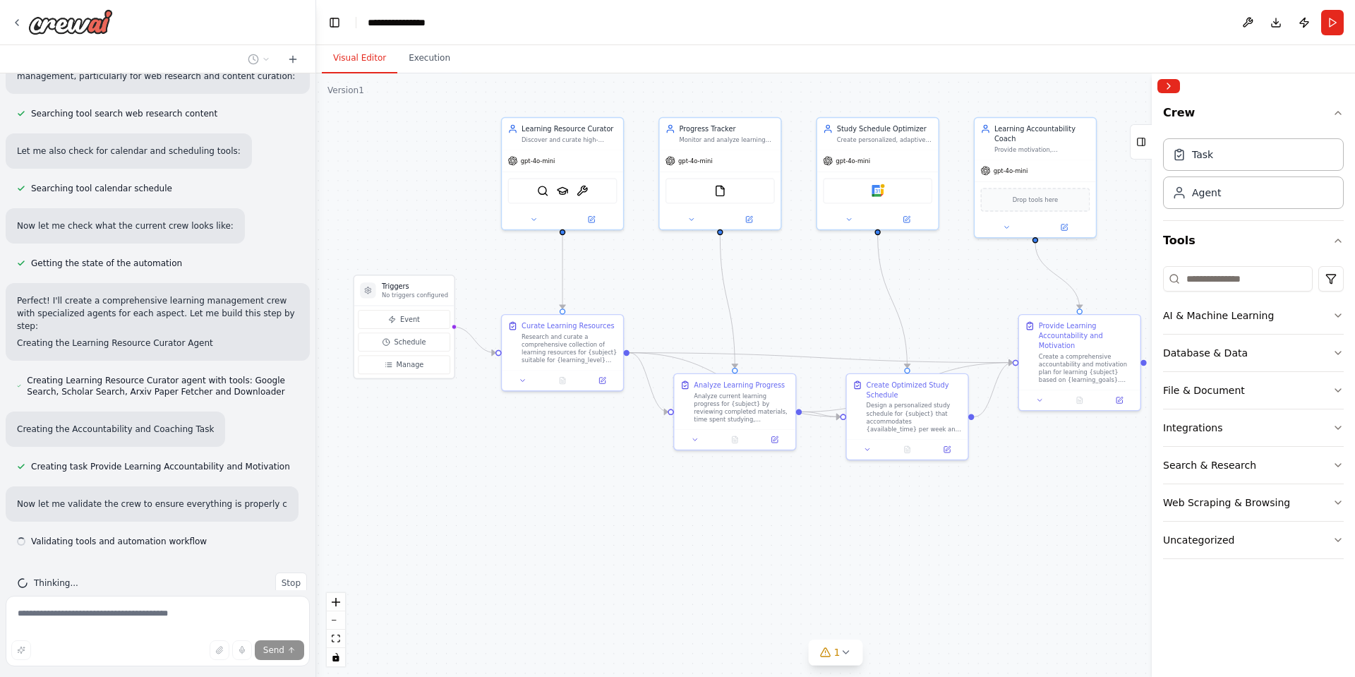
drag, startPoint x: 952, startPoint y: 559, endPoint x: 928, endPoint y: 536, distance: 32.4
click at [928, 536] on div ".deletable-edge-delete-btn { width: 20px; height: 20px; border: 0px solid #ffff…" at bounding box center [835, 374] width 1038 height 603
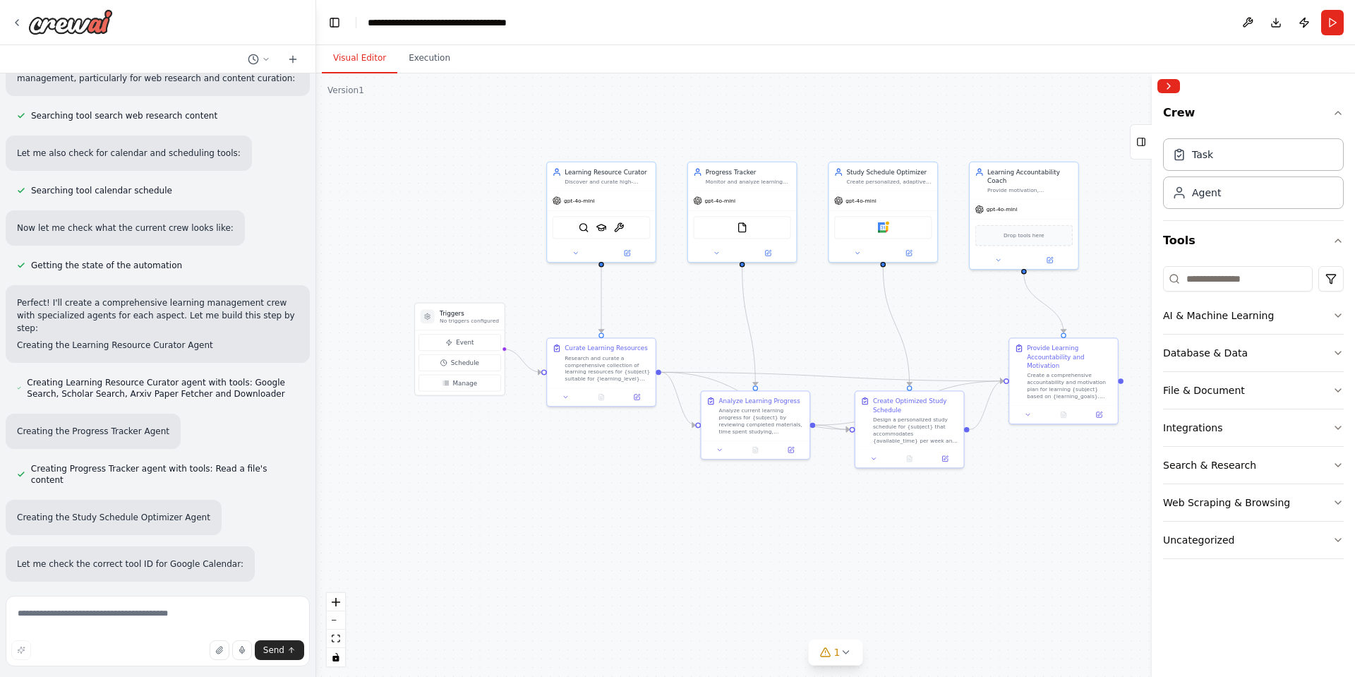
scroll to position [0, 0]
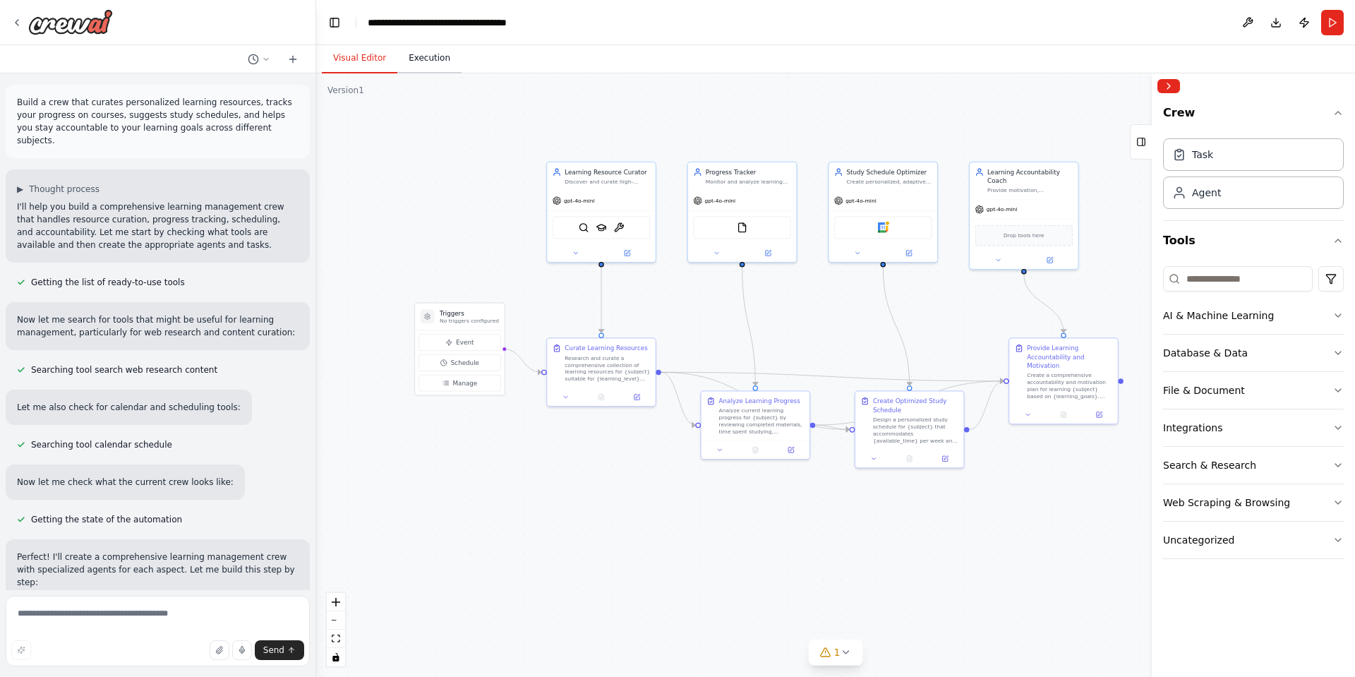
click at [426, 61] on button "Execution" at bounding box center [429, 59] width 64 height 30
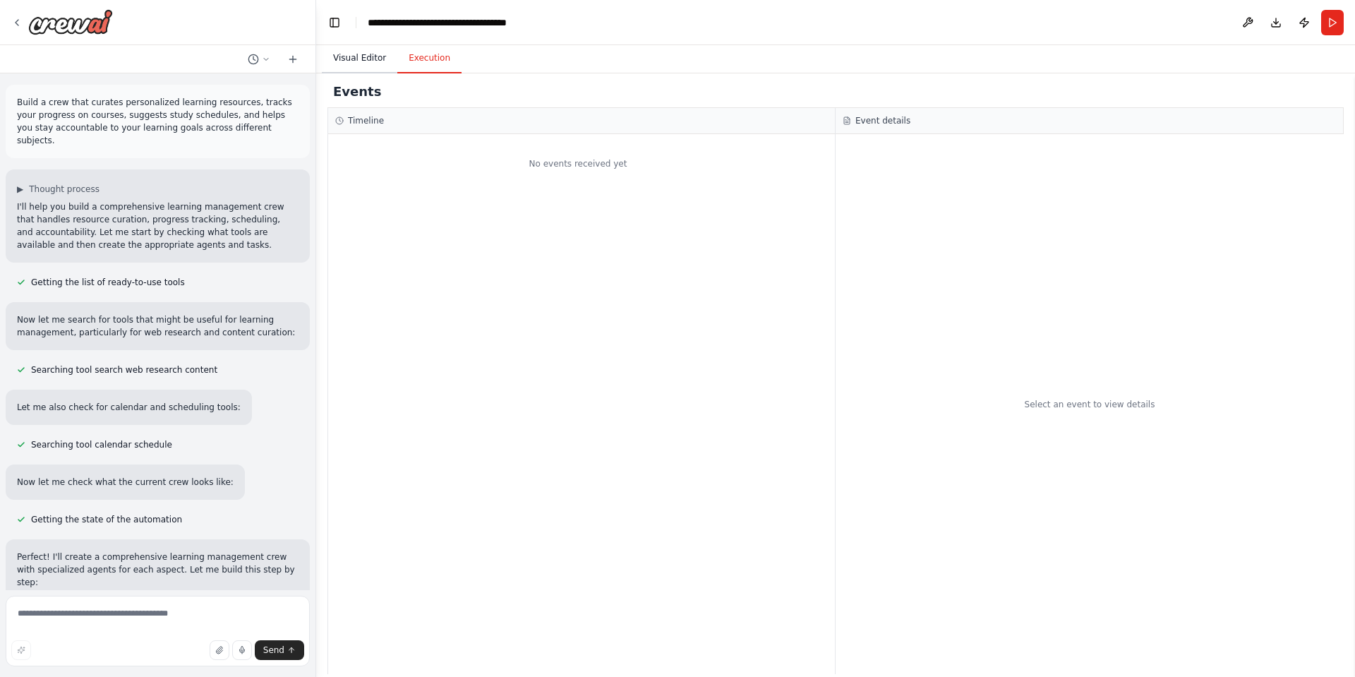
click at [361, 64] on button "Visual Editor" at bounding box center [359, 59] width 75 height 30
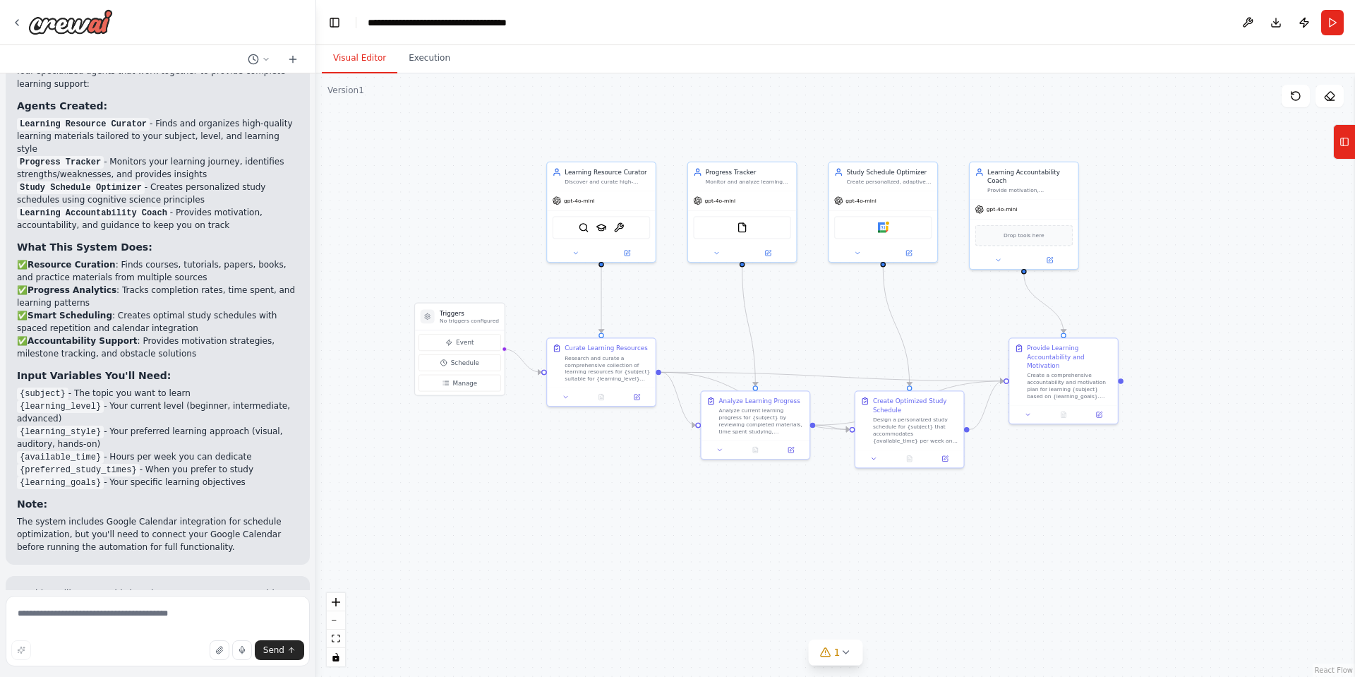
scroll to position [1533, 0]
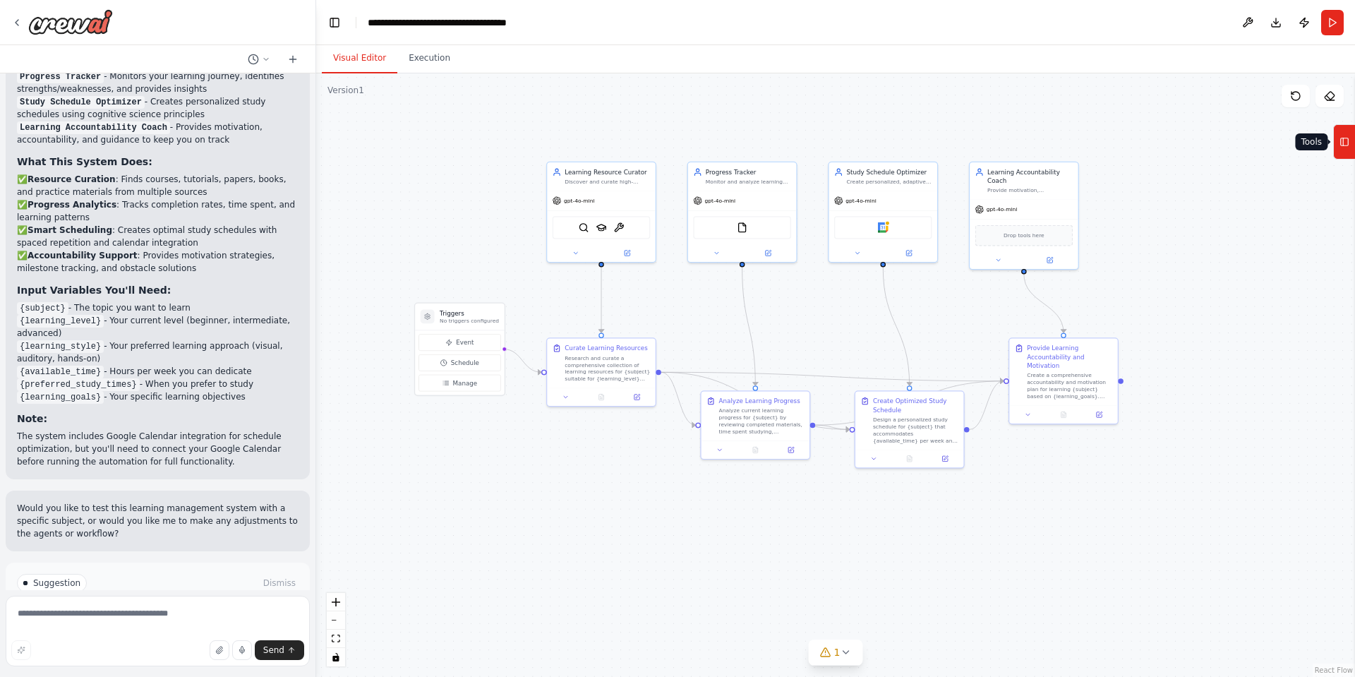
click at [1350, 152] on button "Tools" at bounding box center [1344, 141] width 22 height 35
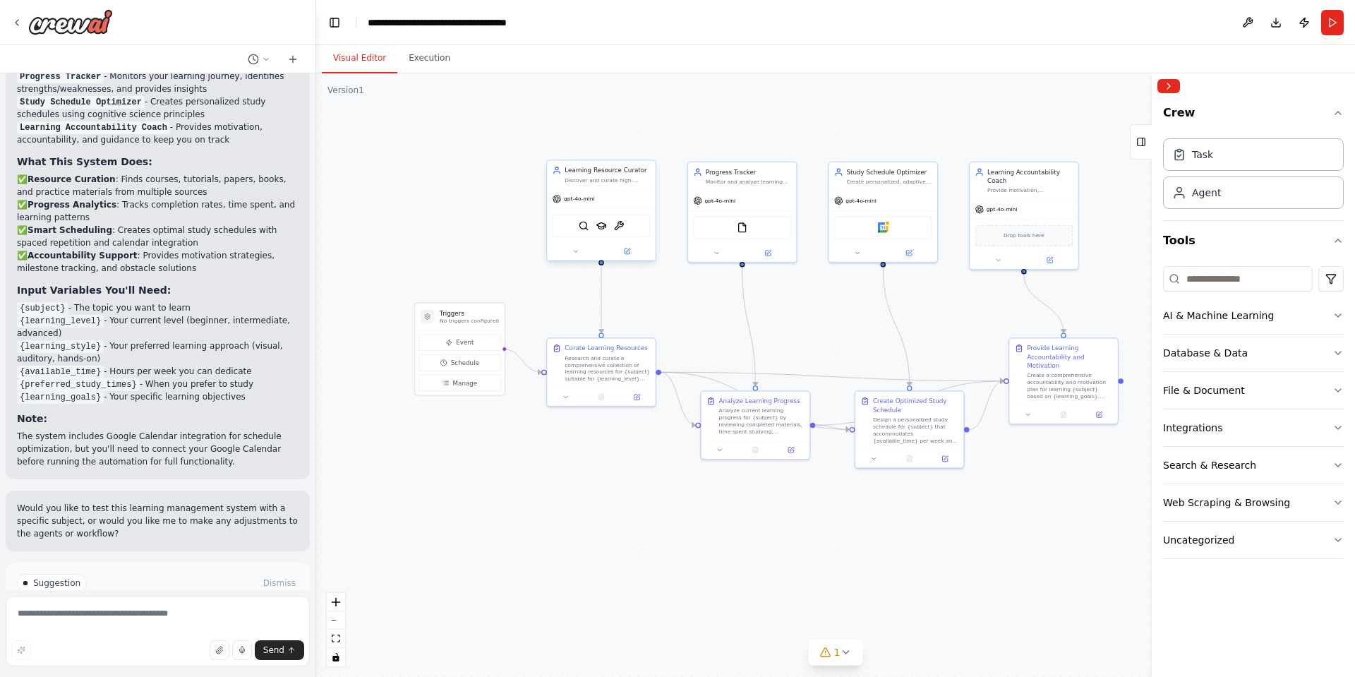
click at [621, 189] on div "gpt-4o-mini" at bounding box center [601, 198] width 108 height 19
click at [272, 15] on div at bounding box center [157, 22] width 315 height 45
click at [186, 612] on textarea at bounding box center [158, 630] width 304 height 71
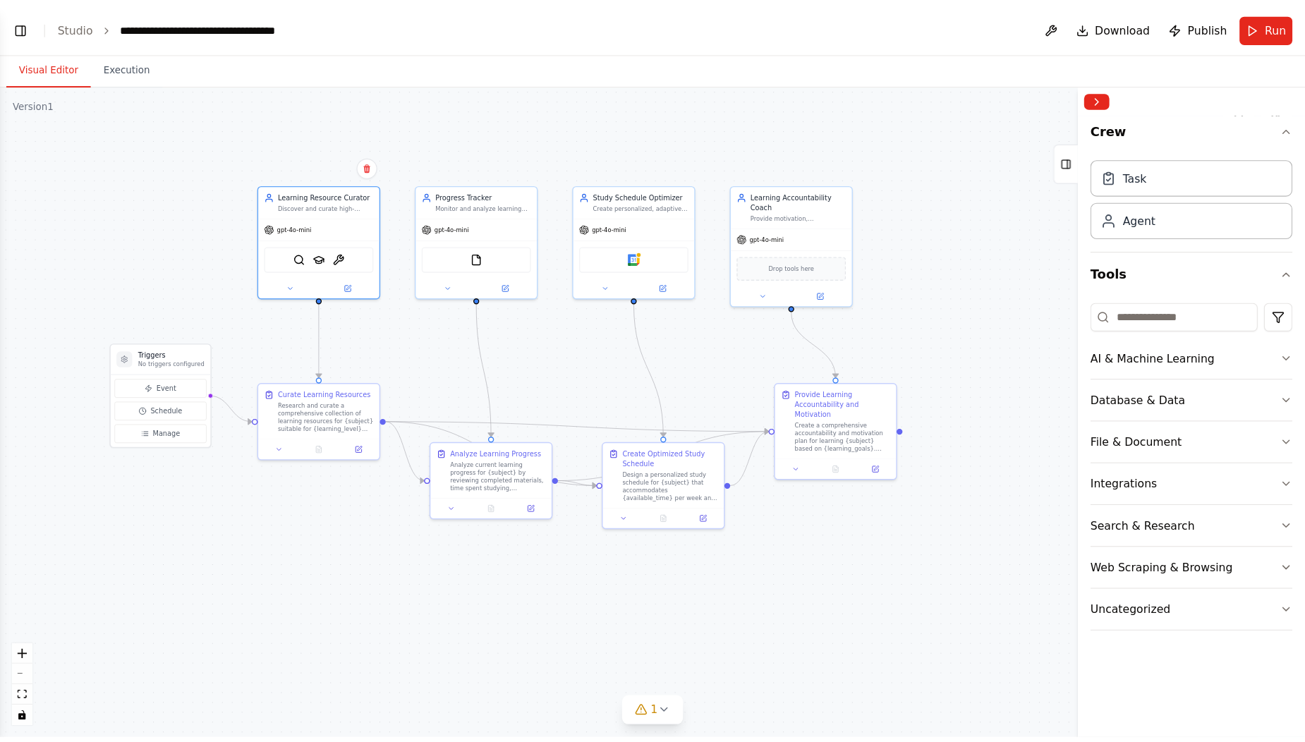
scroll to position [1467, 0]
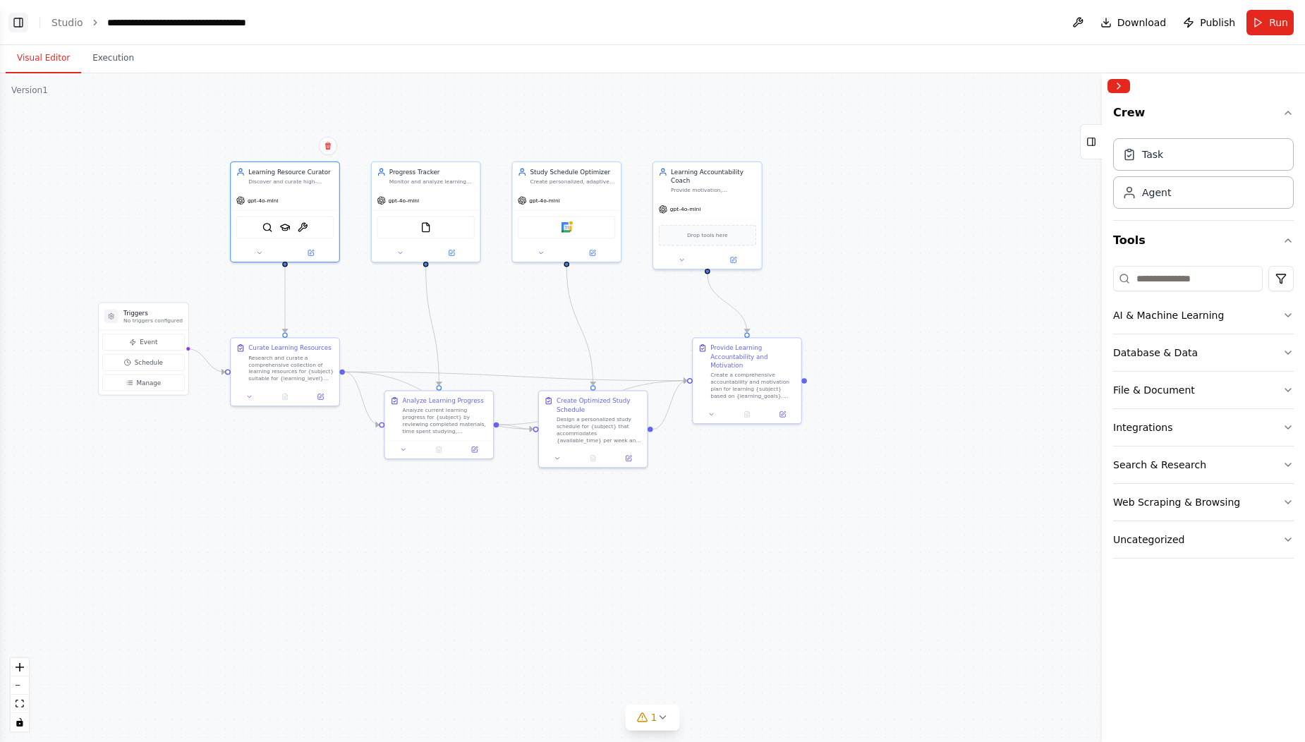
click at [20, 28] on button "Toggle Left Sidebar" at bounding box center [18, 23] width 20 height 20
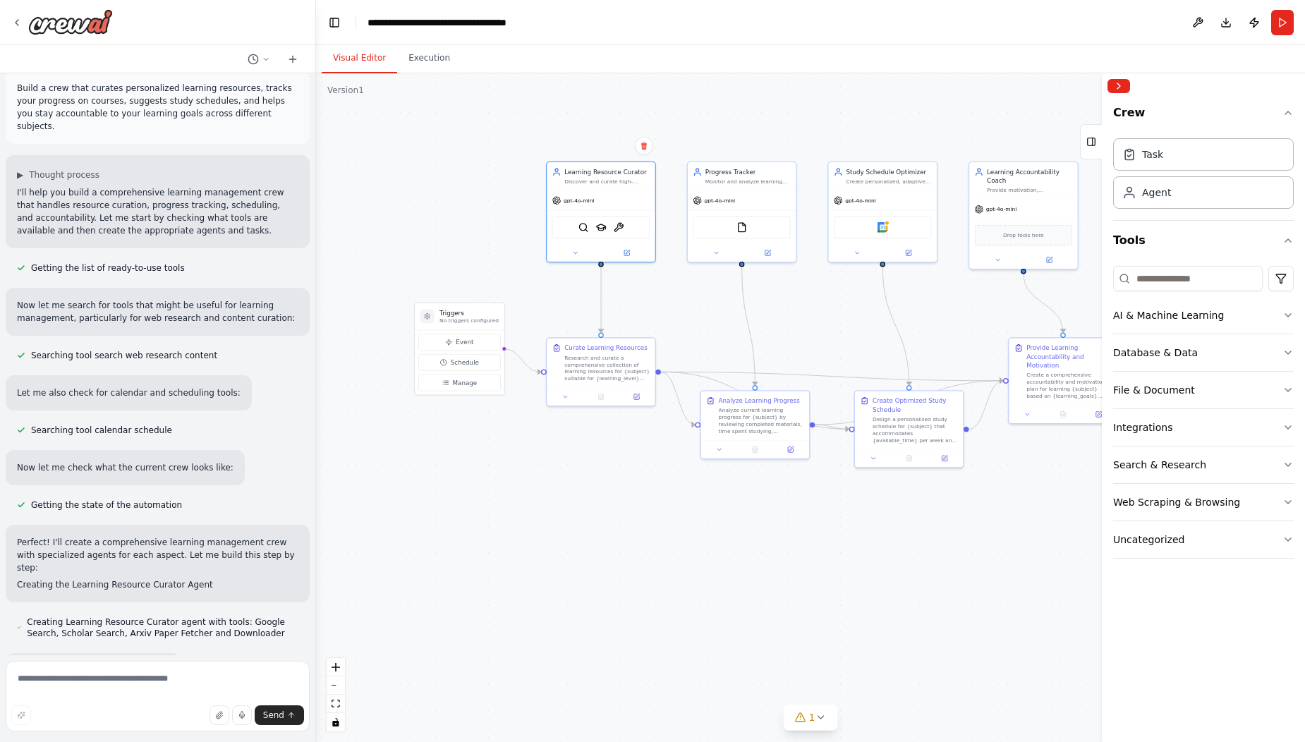
scroll to position [0, 0]
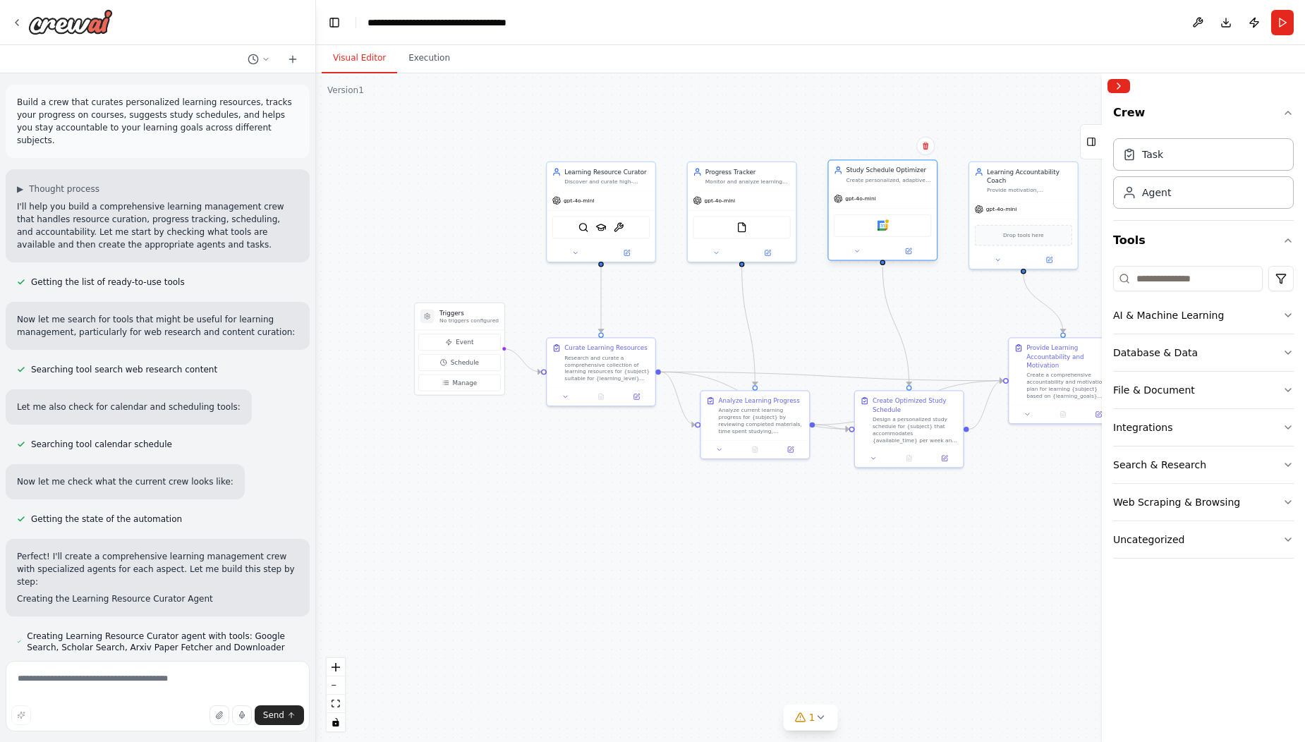
click at [895, 181] on div "Create personalized, adaptive study schedules for {subject} that optimize learn…" at bounding box center [888, 179] width 85 height 7
click at [853, 131] on div ".deletable-edge-delete-btn { width: 20px; height: 20px; border: 0px solid #ffff…" at bounding box center [810, 407] width 989 height 669
click at [599, 182] on div "Discover and curate high-quality, personalized learning resources for {subject}…" at bounding box center [606, 179] width 85 height 7
